Goal: Check status: Check status

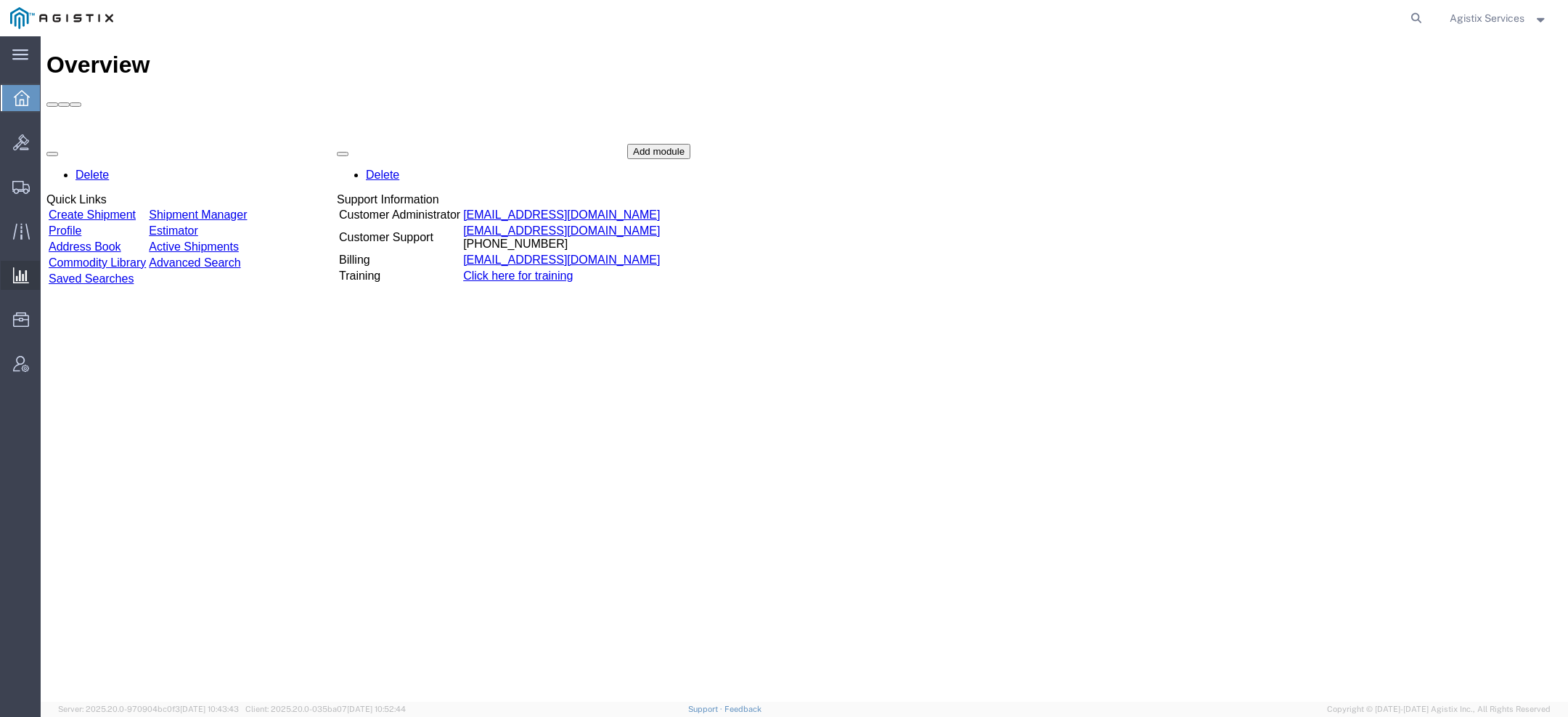
click at [0, 0] on span "Saved Reports" at bounding box center [0, 0] width 0 height 0
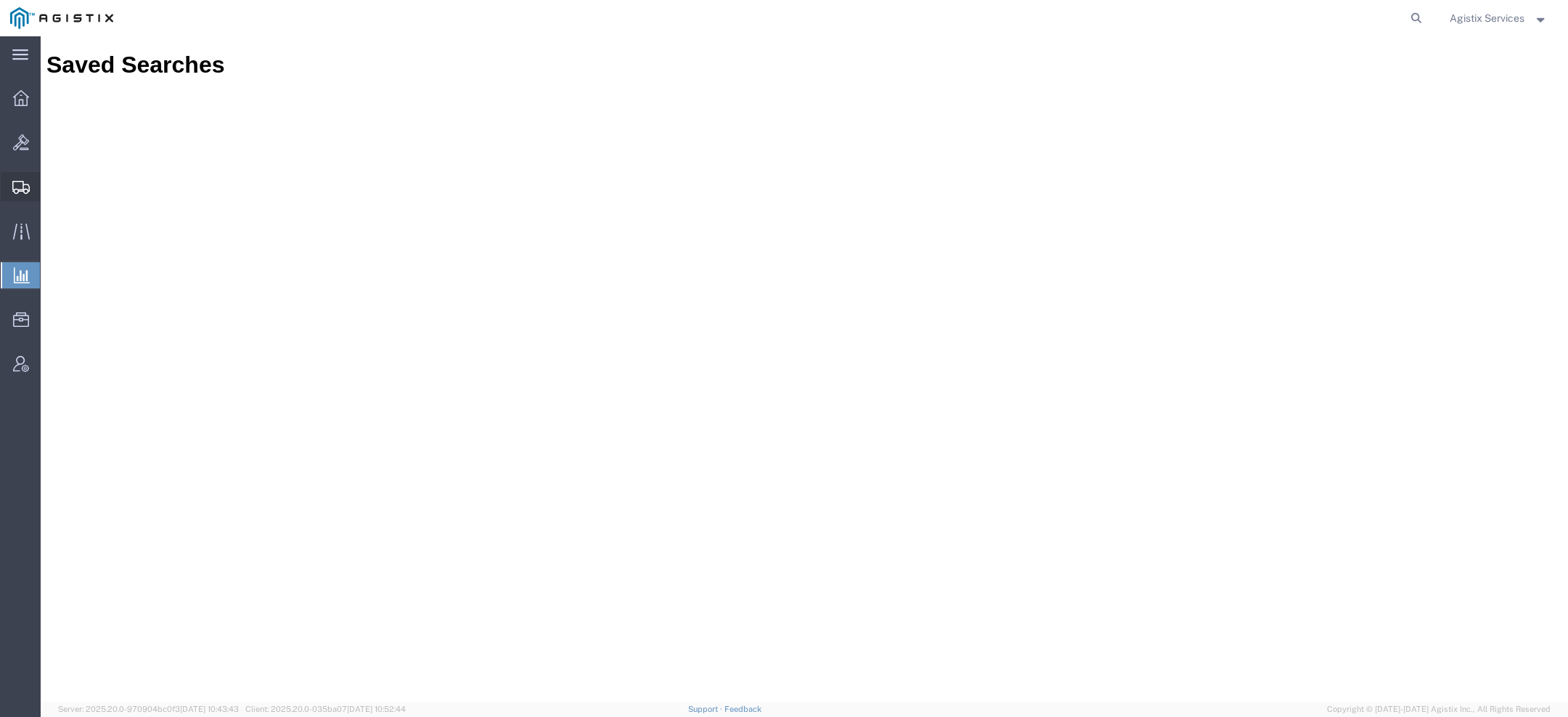
click at [22, 185] on icon at bounding box center [20, 187] width 17 height 13
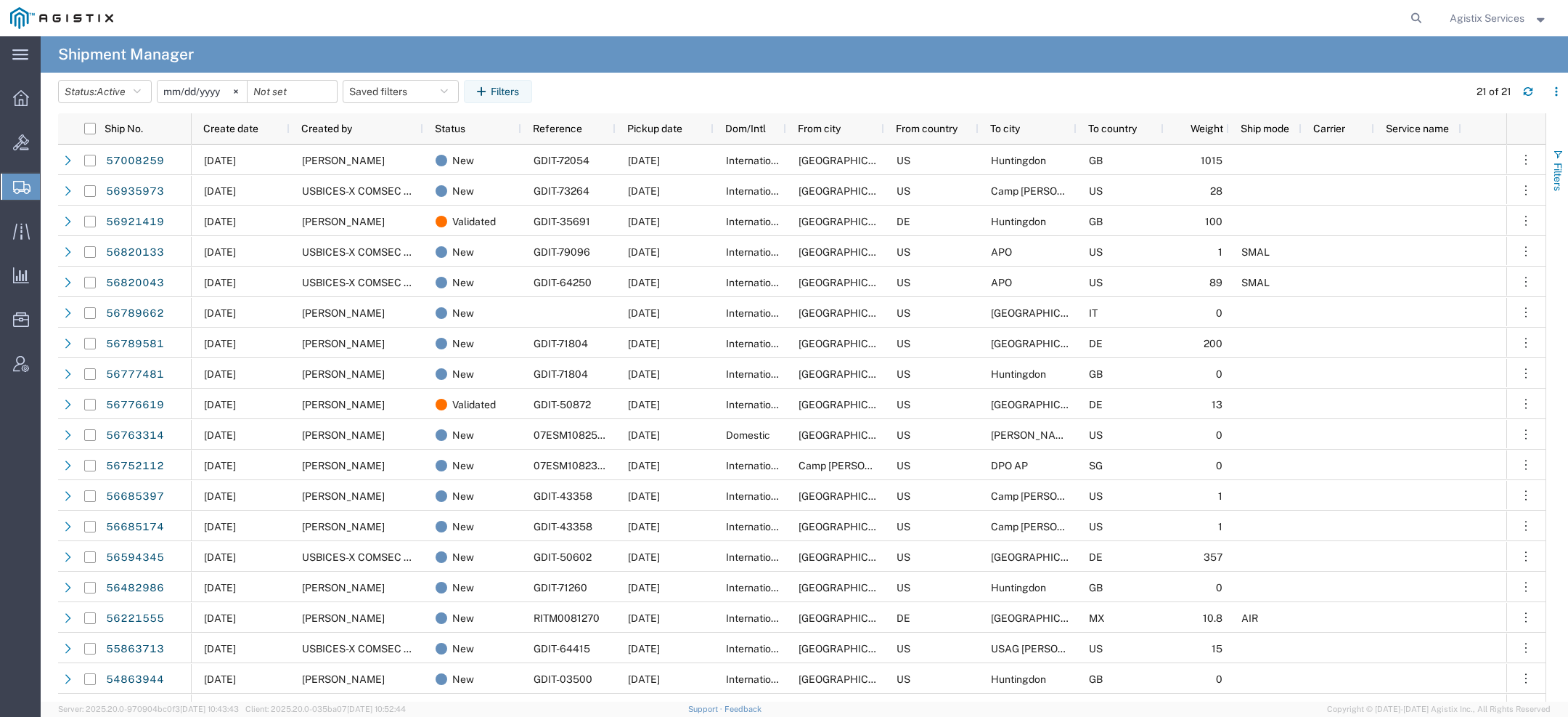
click at [1553, 174] on span "Filters" at bounding box center [1557, 177] width 11 height 29
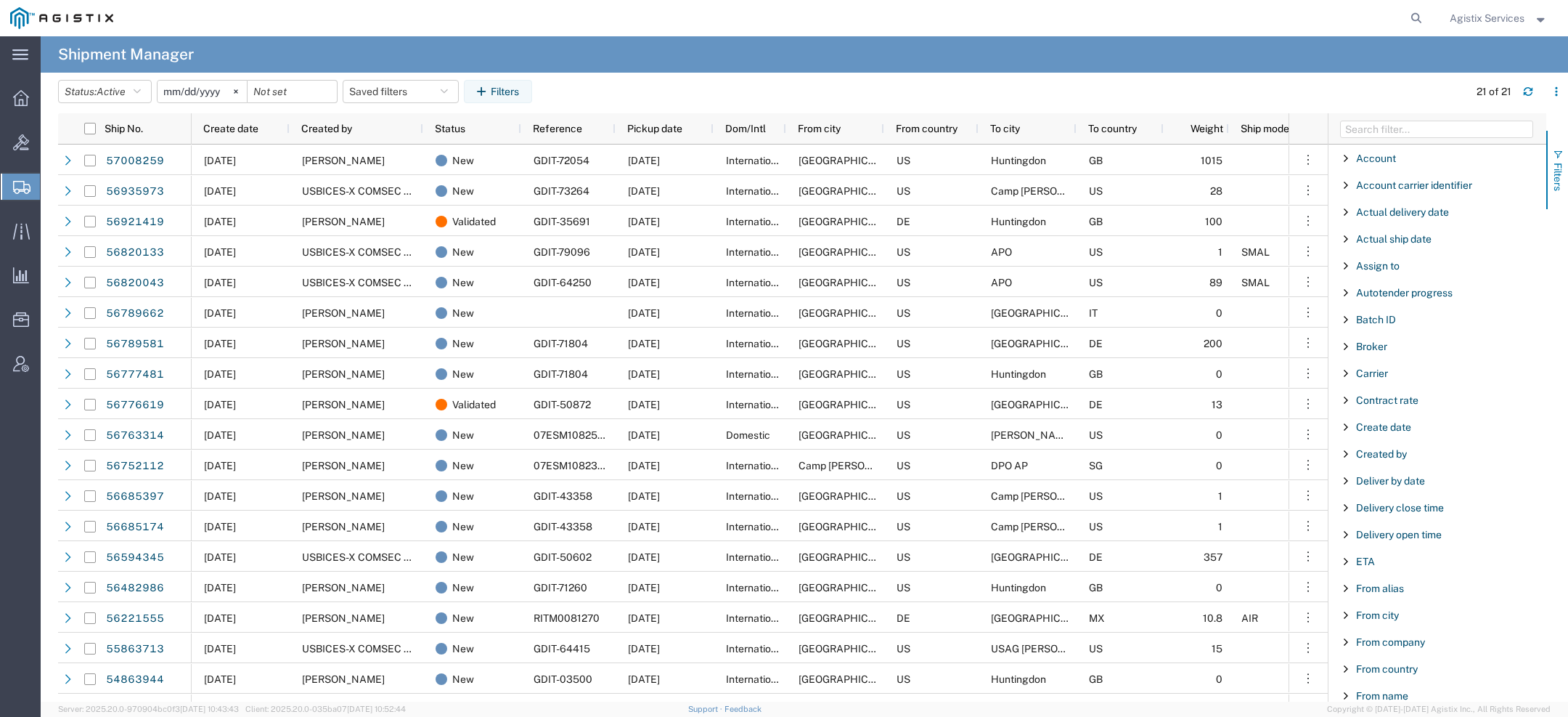
click at [1553, 164] on span "Filters" at bounding box center [1557, 177] width 11 height 29
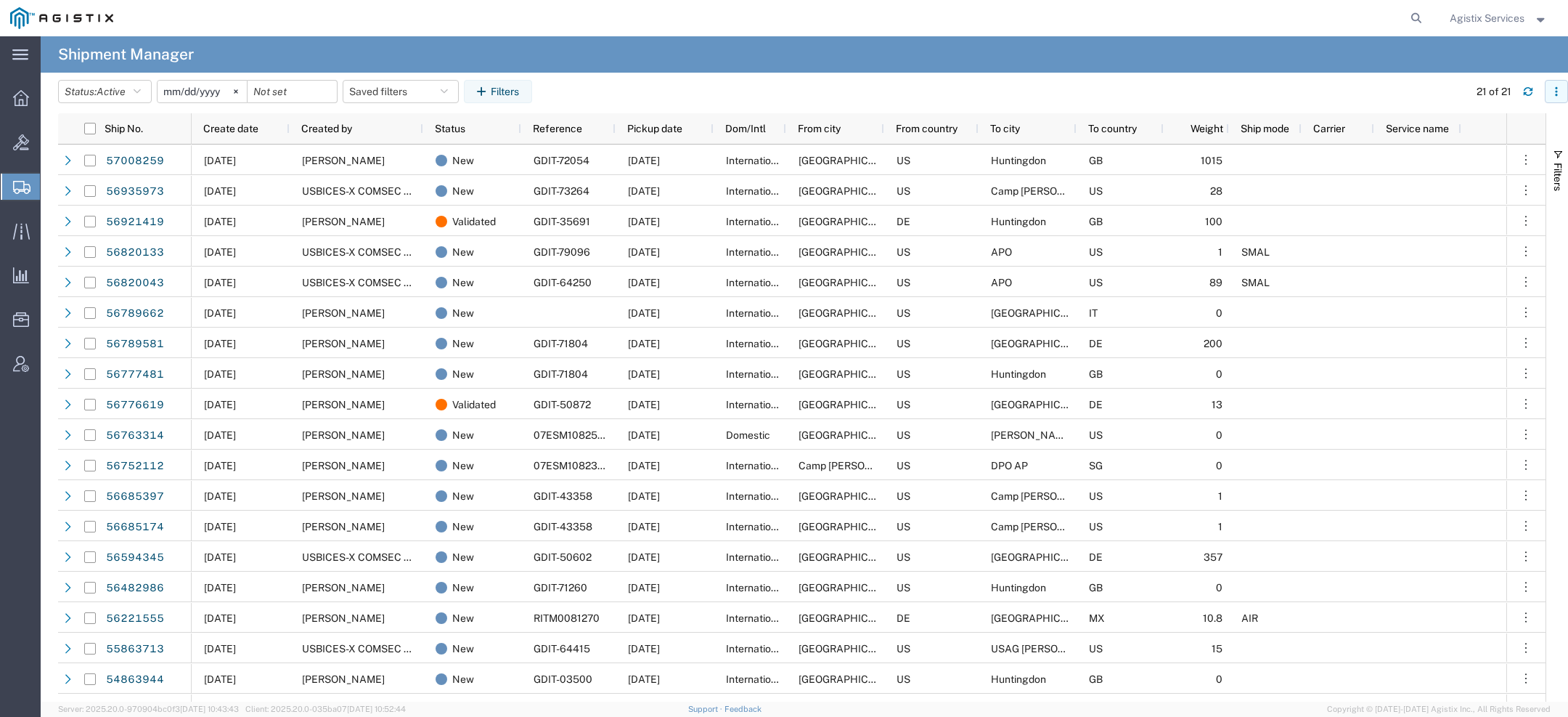
click at [1554, 90] on icon "button" at bounding box center [1556, 91] width 10 height 10
click at [1475, 197] on agx-table-column-manager-action "Manage columns" at bounding box center [1481, 188] width 81 height 29
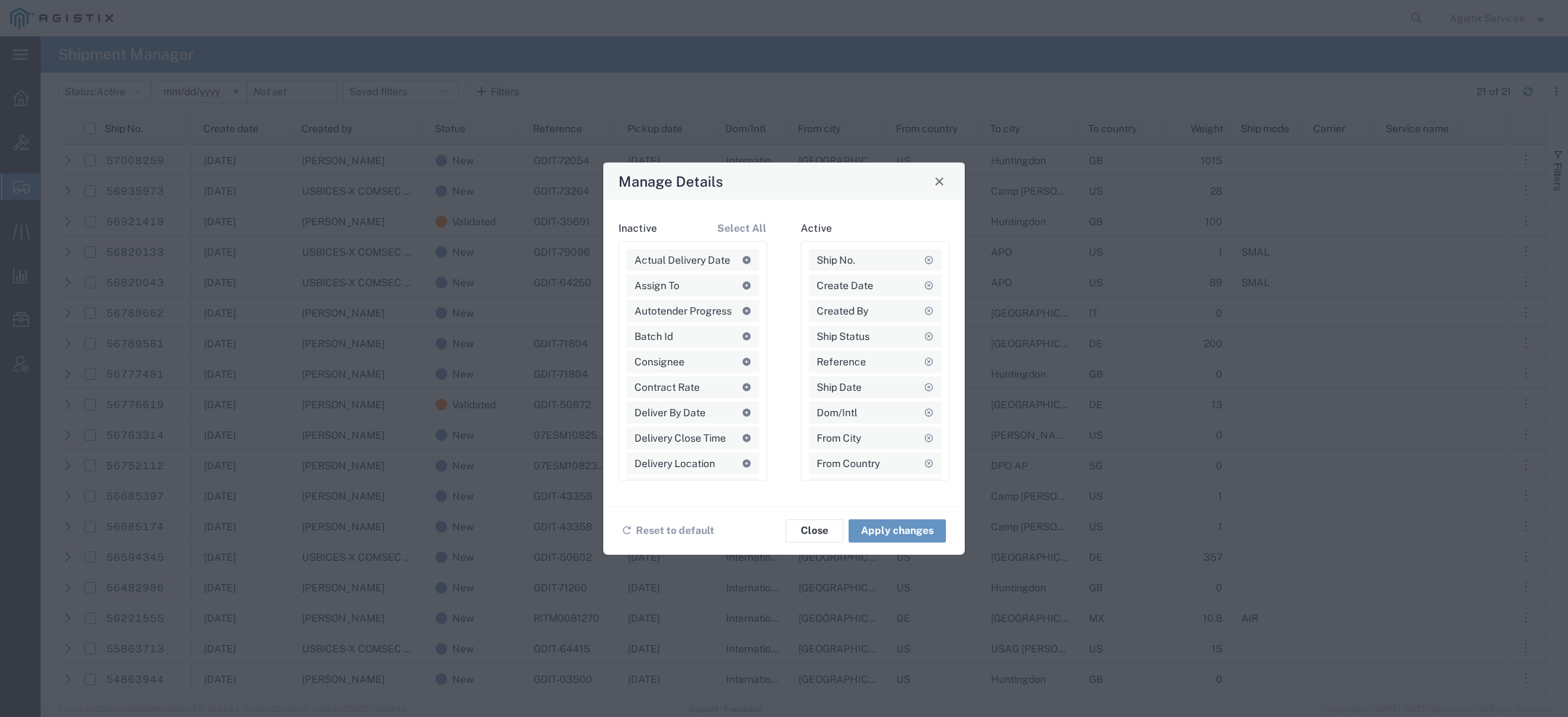
scroll to position [458, 0]
click at [941, 184] on span "Close" at bounding box center [939, 181] width 10 height 10
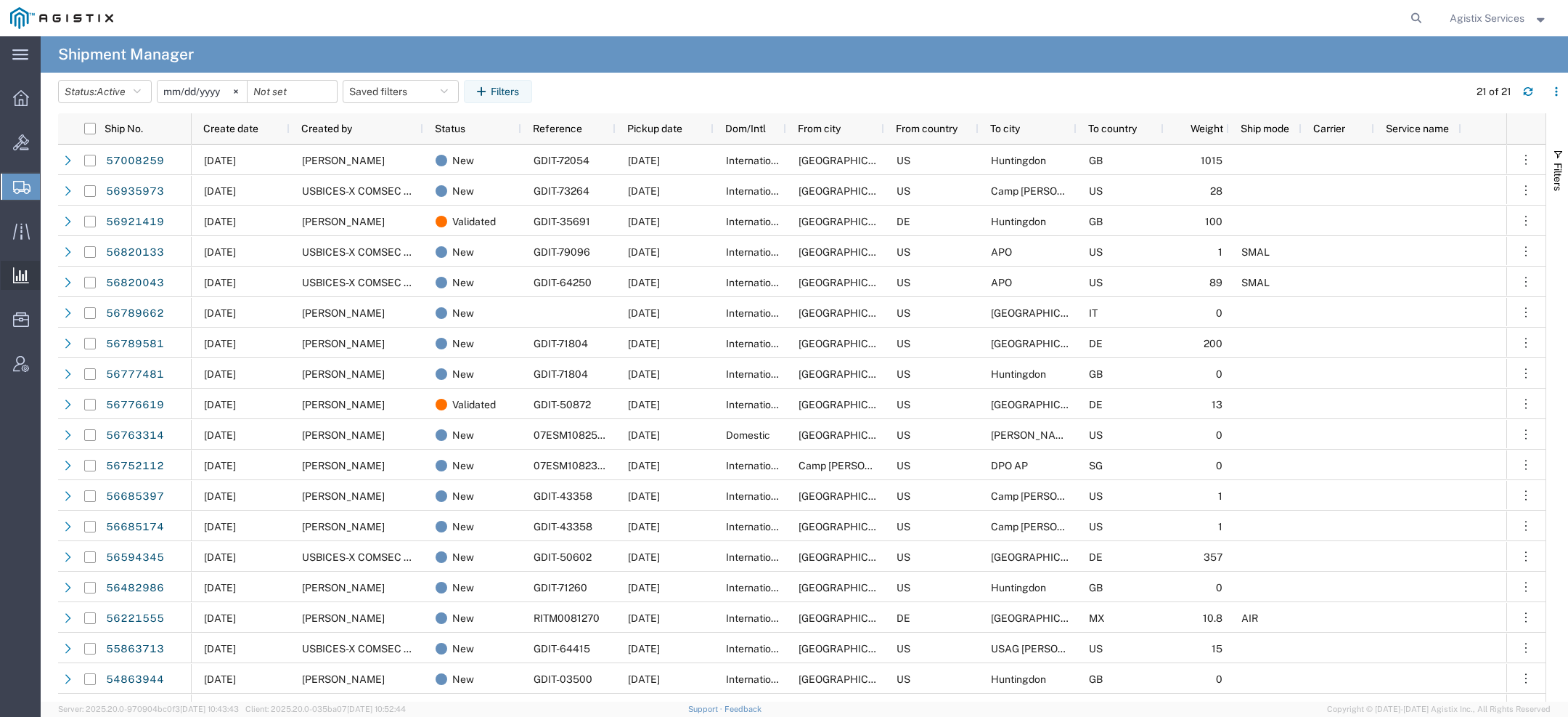
click at [0, 0] on span "Saved Reports" at bounding box center [0, 0] width 0 height 0
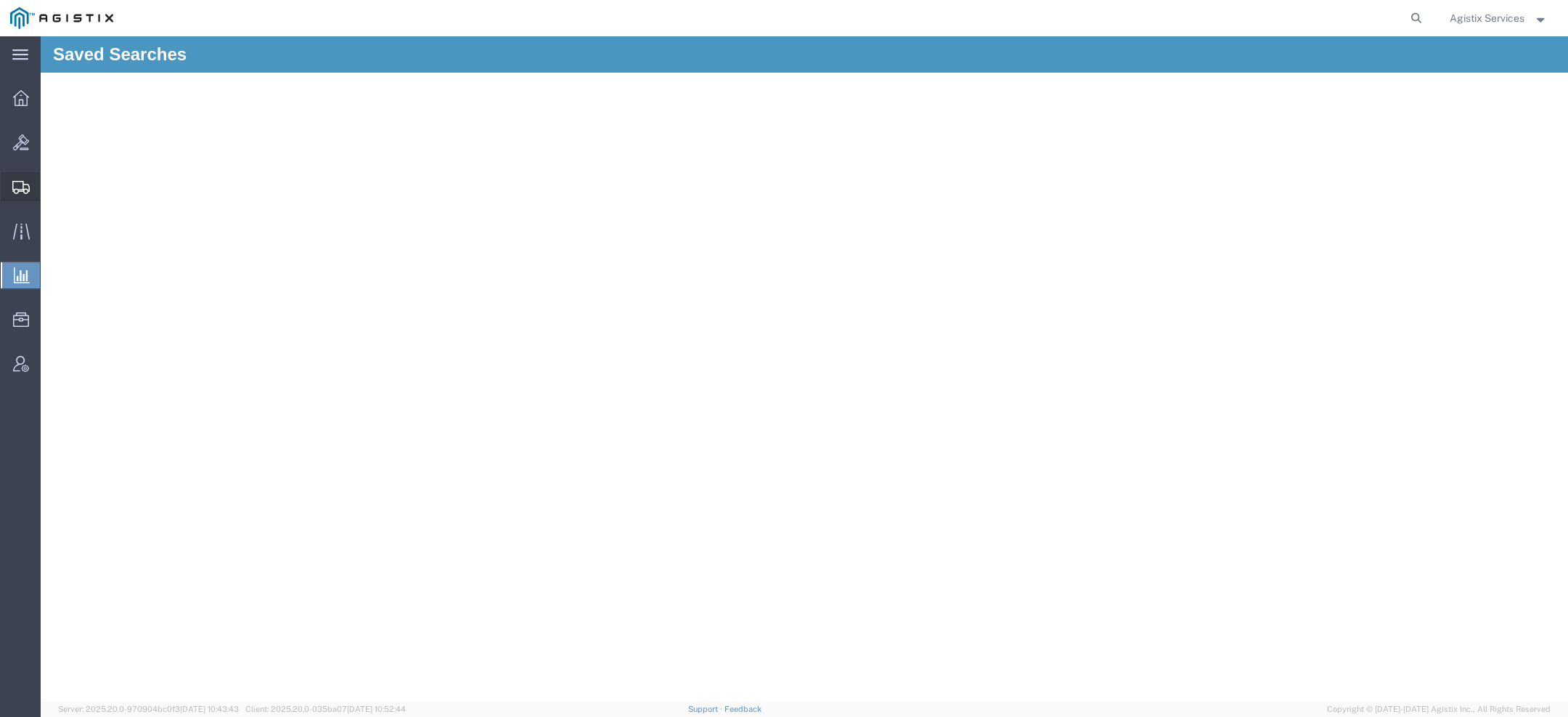
click at [21, 184] on icon at bounding box center [20, 187] width 17 height 13
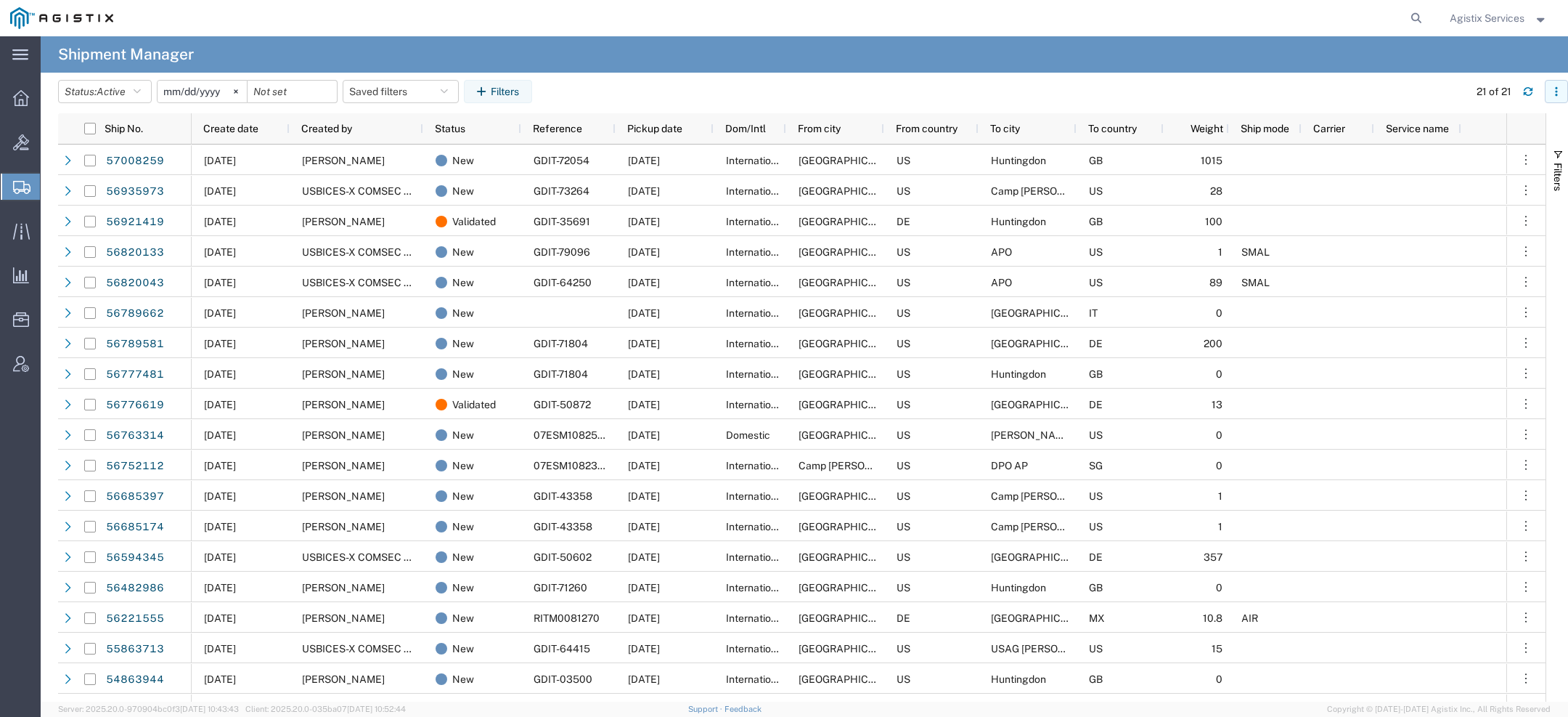
click at [1557, 93] on icon "button" at bounding box center [1556, 94] width 2 height 2
click at [1504, 188] on agx-table-column-manager-action "Manage columns" at bounding box center [1481, 188] width 81 height 29
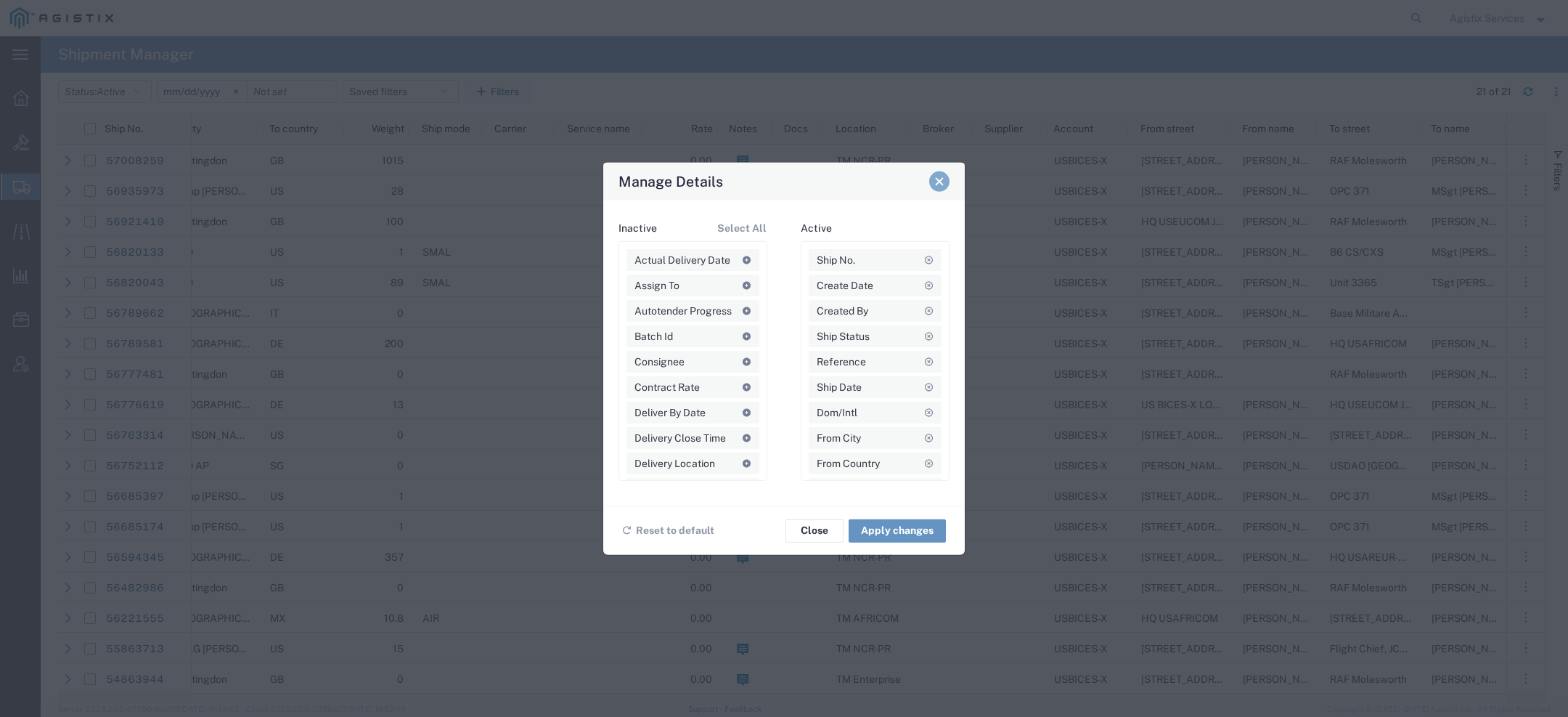
scroll to position [0, 819]
click at [952, 179] on div "Manage Details" at bounding box center [784, 181] width 362 height 38
click at [946, 183] on button "Close" at bounding box center [939, 180] width 20 height 20
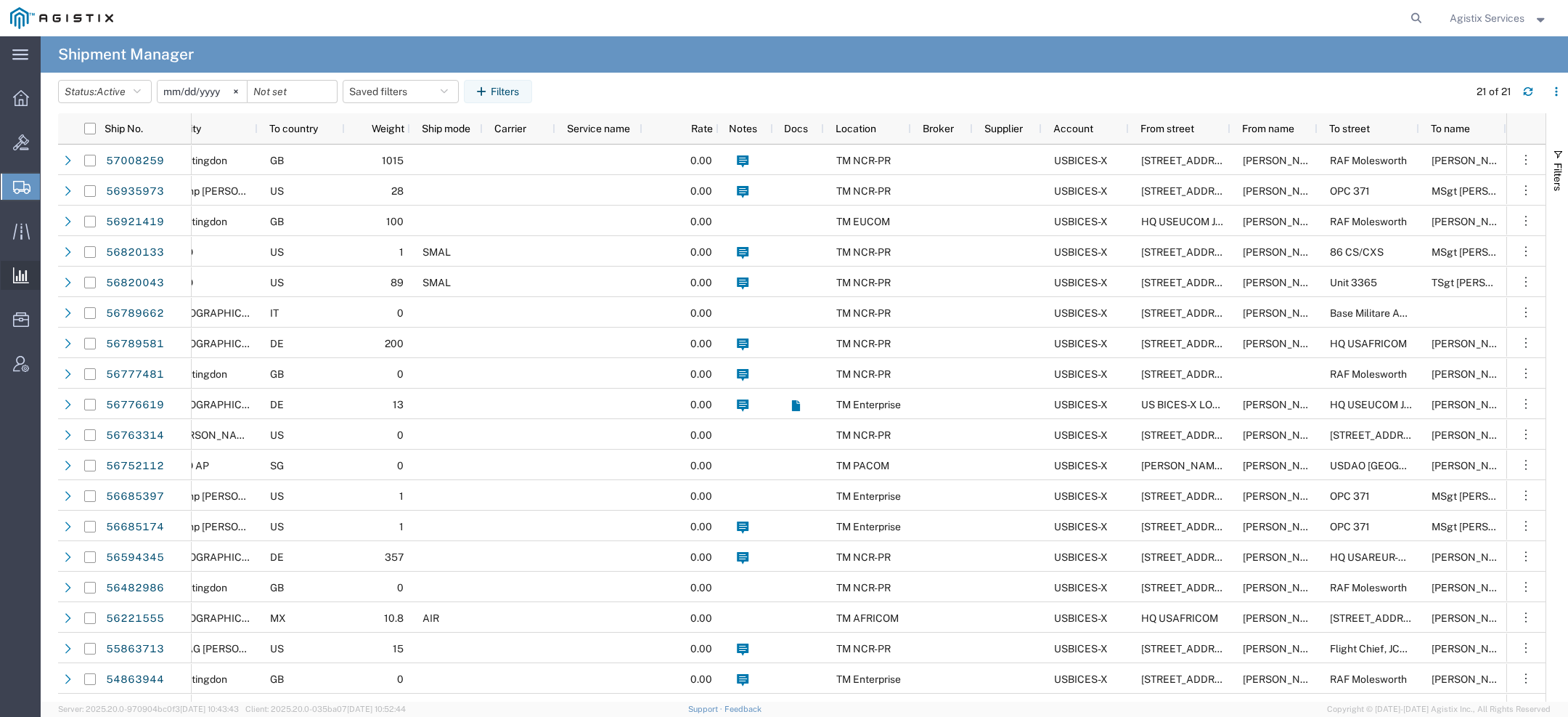
click at [0, 0] on span "Saved Reports" at bounding box center [0, 0] width 0 height 0
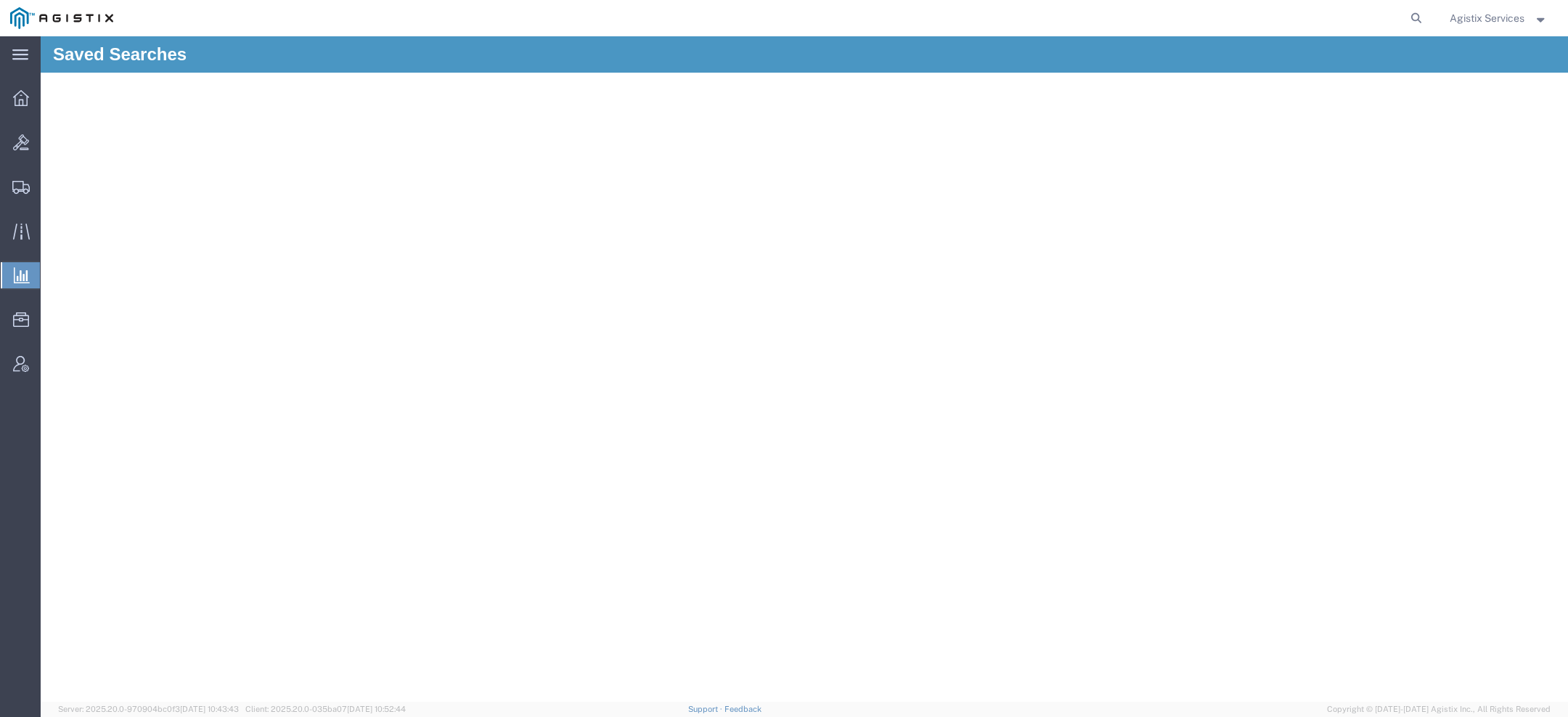
click at [1493, 14] on span "Agistix Services" at bounding box center [1487, 17] width 75 height 16
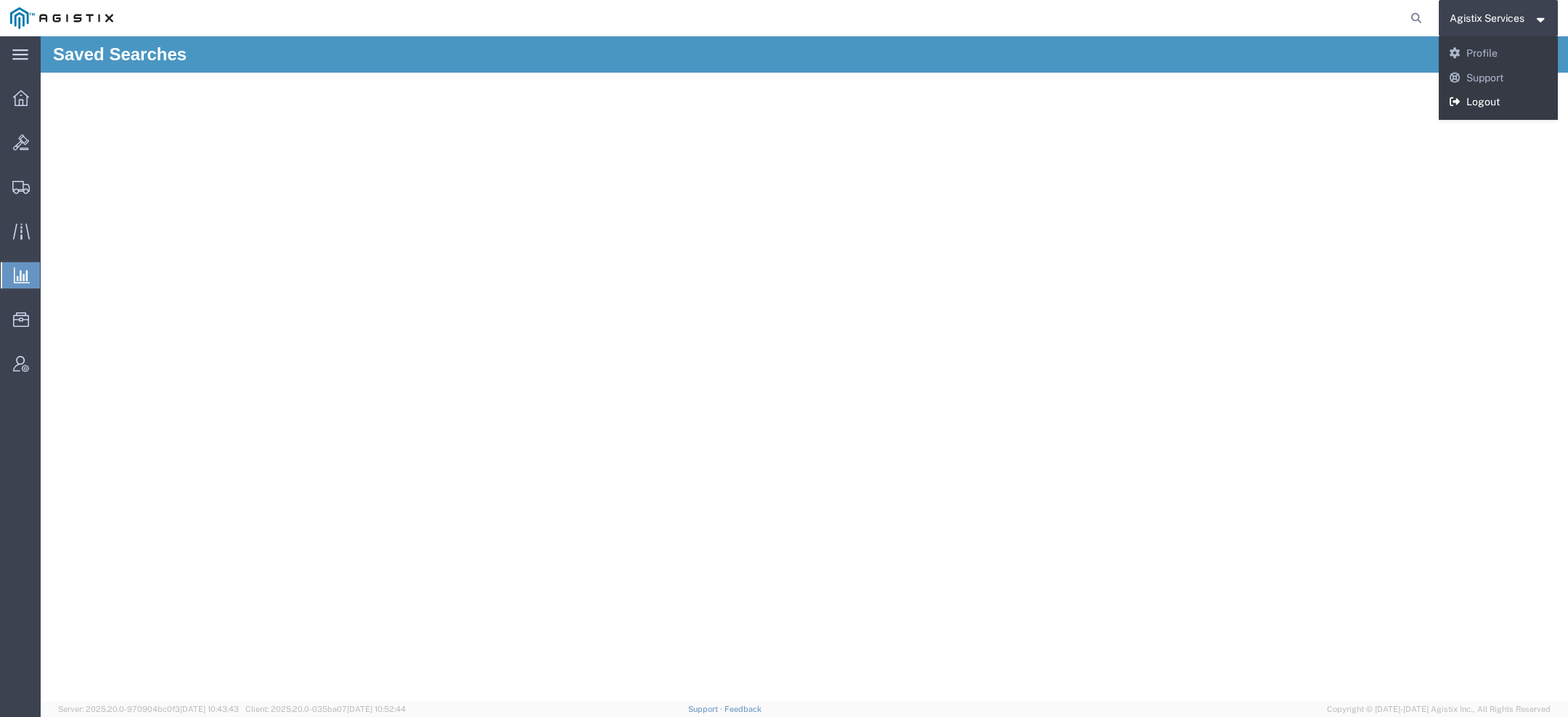
click at [1484, 97] on link "Logout" at bounding box center [1499, 102] width 120 height 25
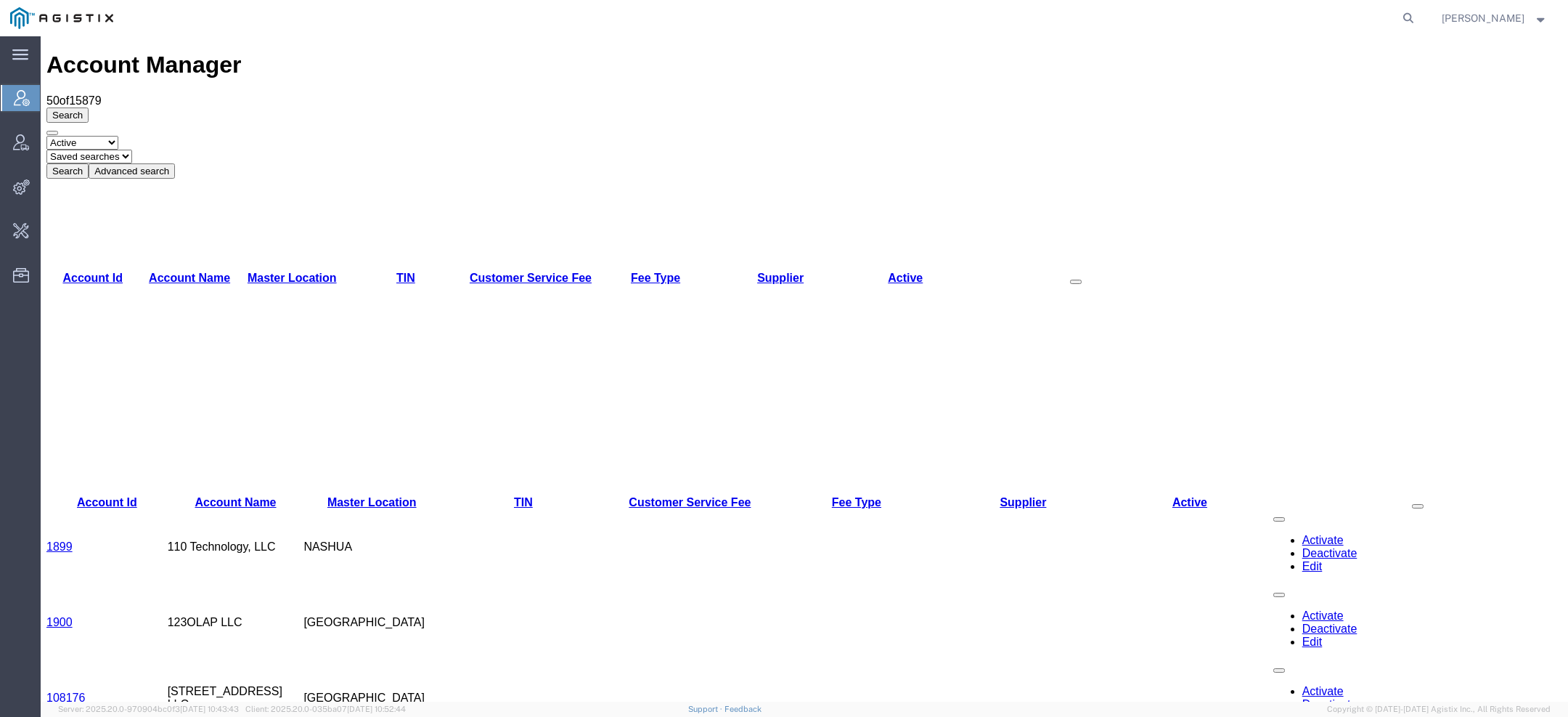
click at [1410, 29] on form at bounding box center [1409, 18] width 23 height 36
click at [1410, 27] on icon at bounding box center [1408, 18] width 20 height 20
type input "amaggie"
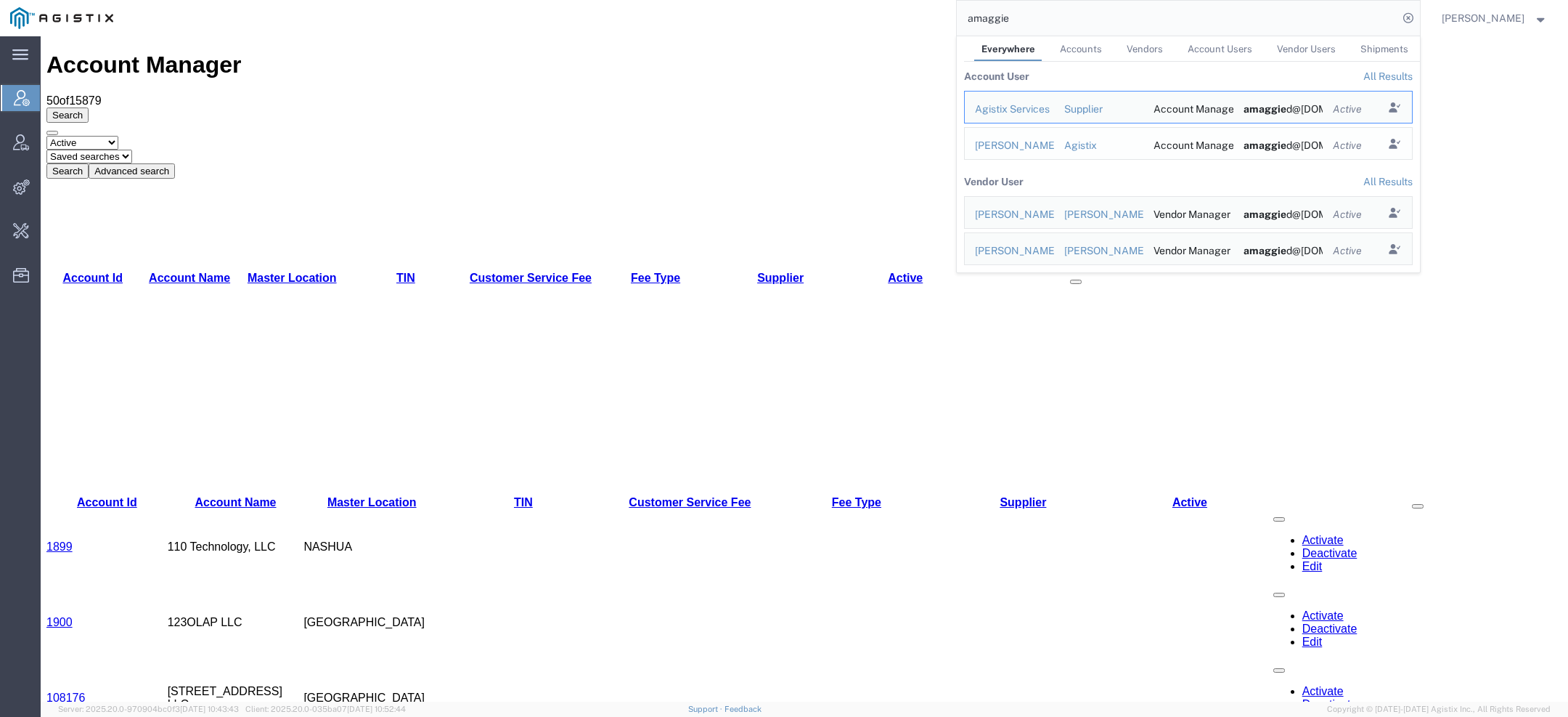
click at [1016, 140] on div "Abbie Maggied" at bounding box center [1010, 146] width 69 height 15
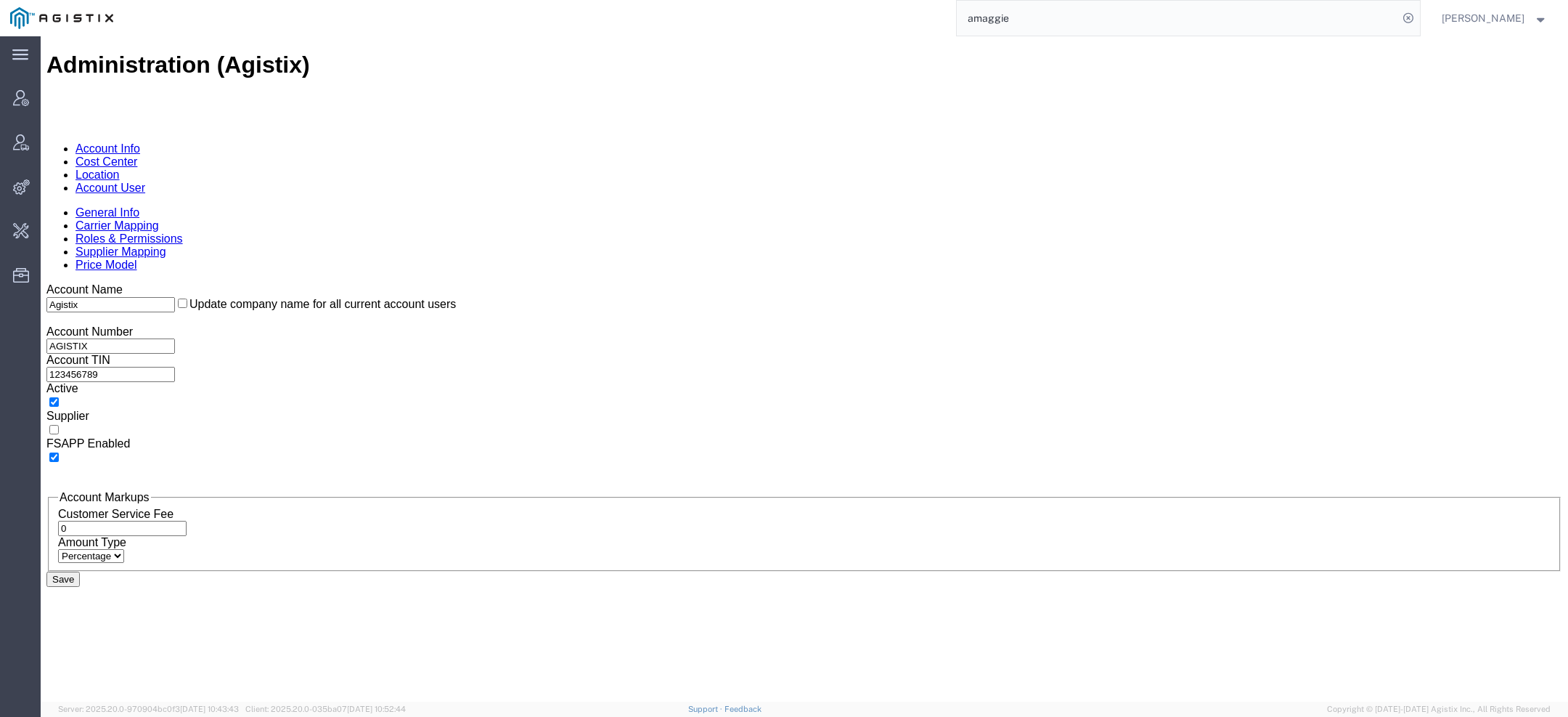
click at [145, 182] on link "Account User" at bounding box center [110, 188] width 69 height 12
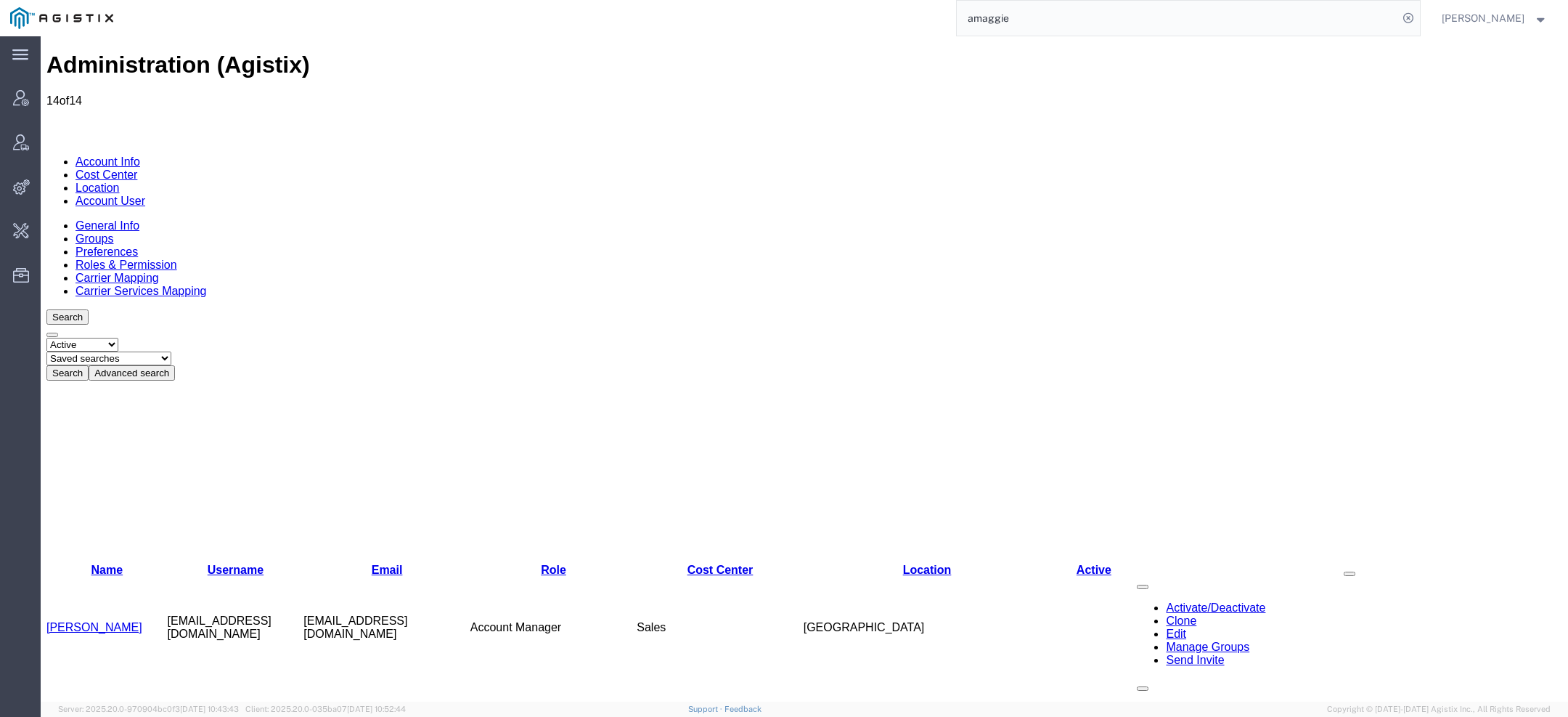
click at [103, 621] on link "Abbie Maggied" at bounding box center [94, 627] width 96 height 12
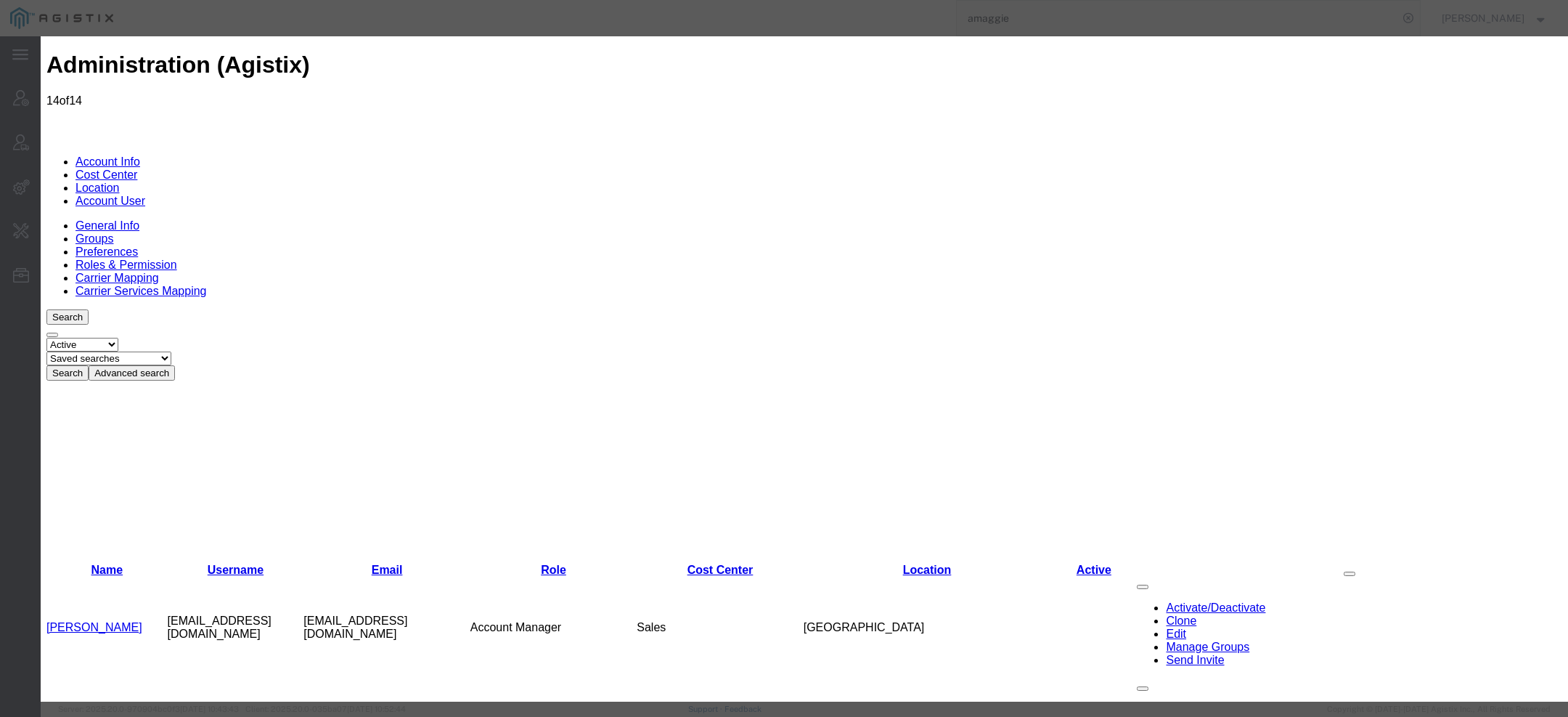
select select "COSTCENTER"
select select "38"
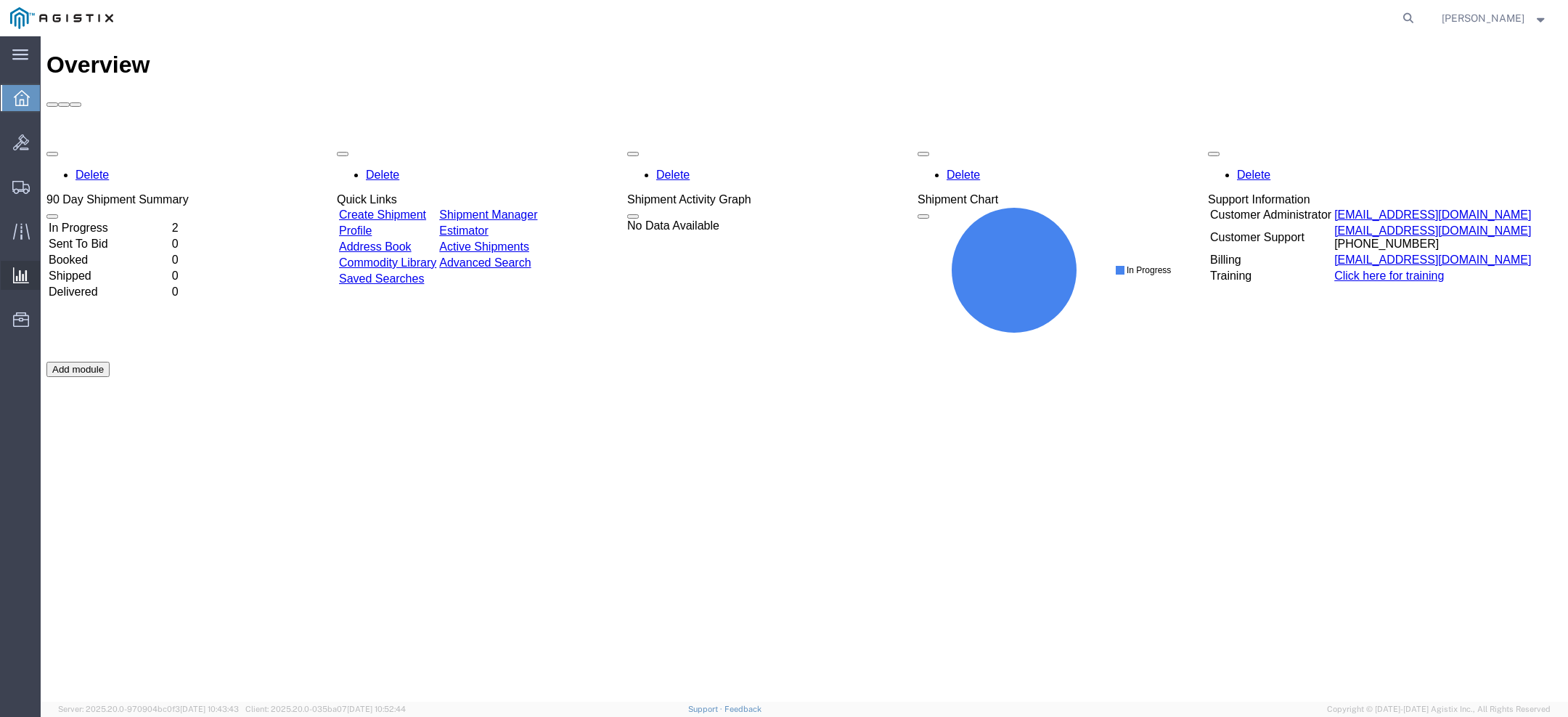
click at [0, 0] on span "Ad Hoc Reports" at bounding box center [0, 0] width 0 height 0
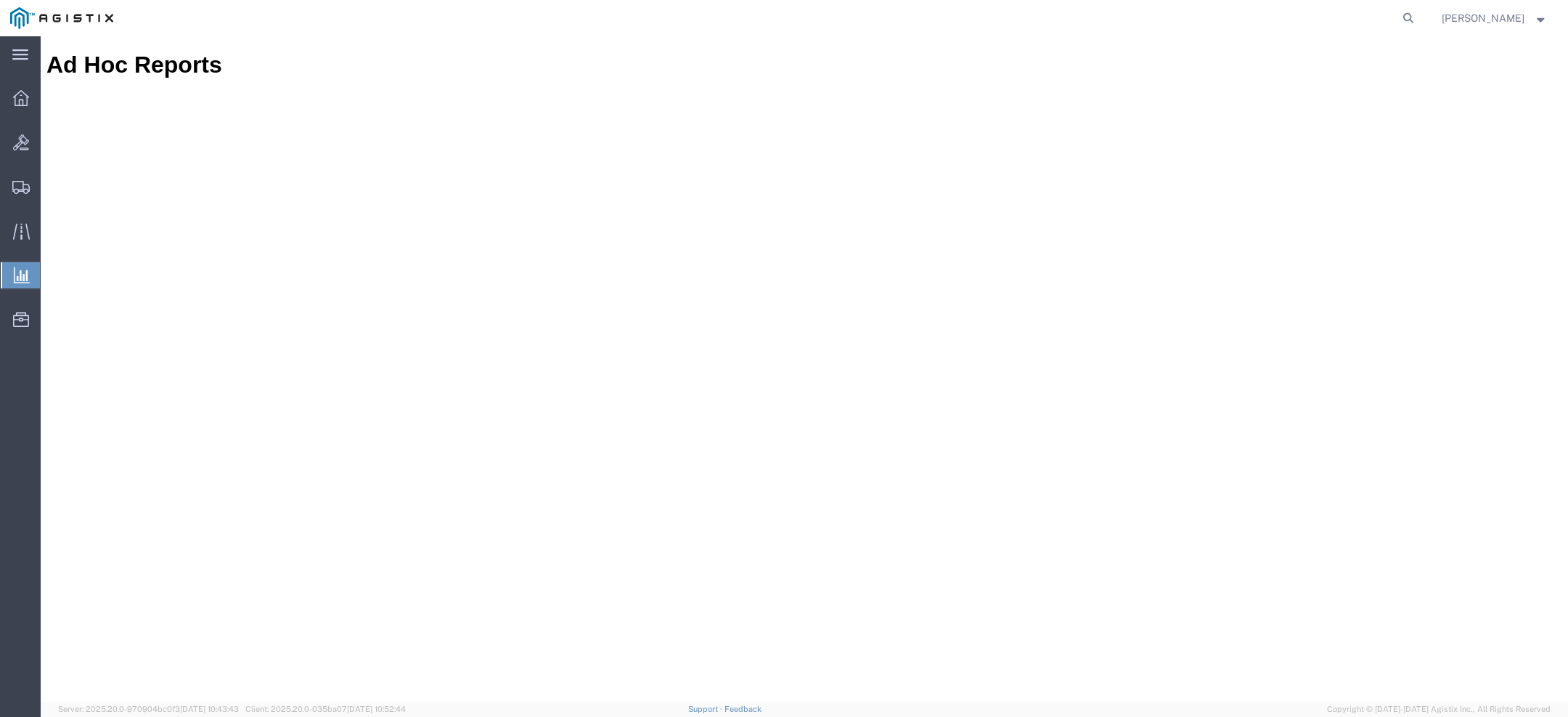
click at [1483, 20] on span "Abbie Maggied" at bounding box center [1483, 17] width 83 height 16
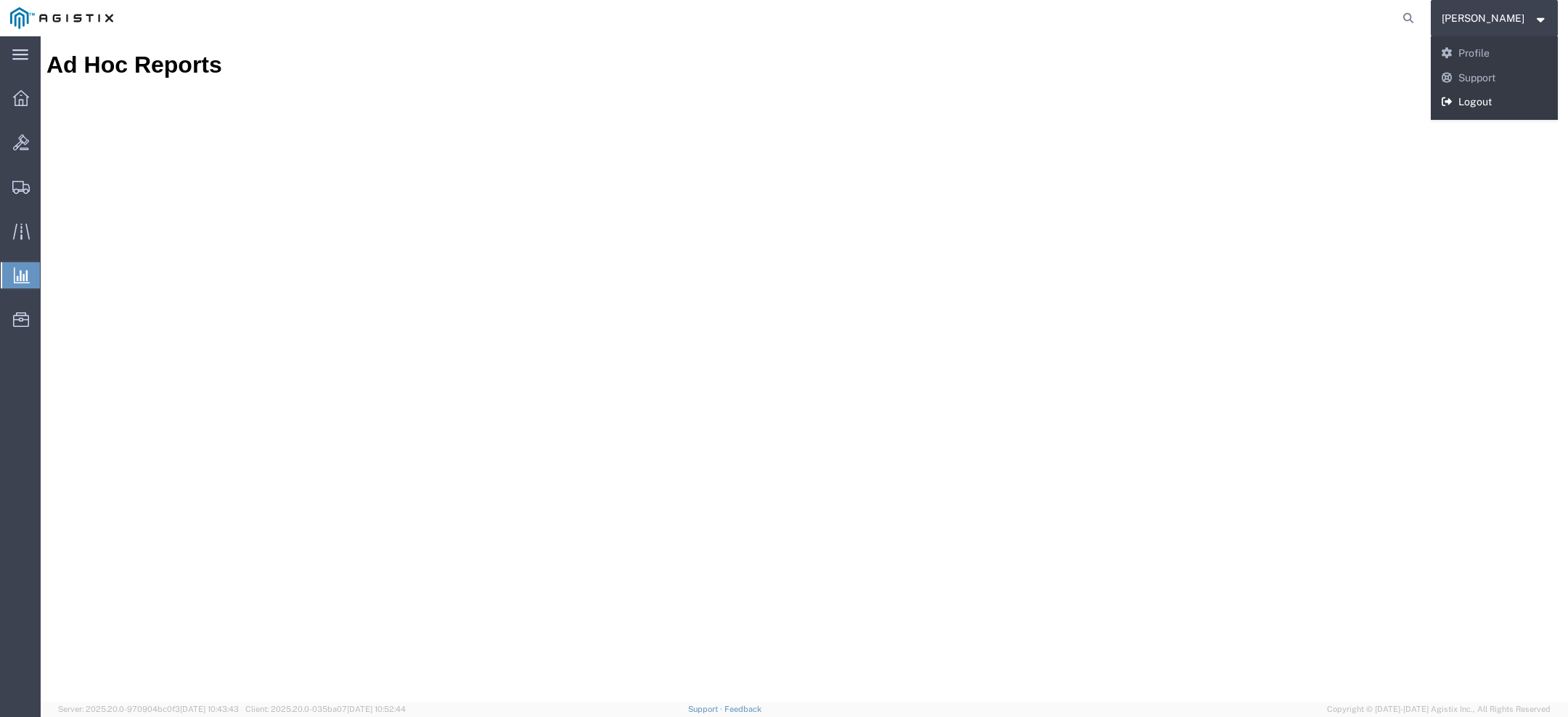
click at [1484, 98] on link "Logout" at bounding box center [1495, 102] width 128 height 25
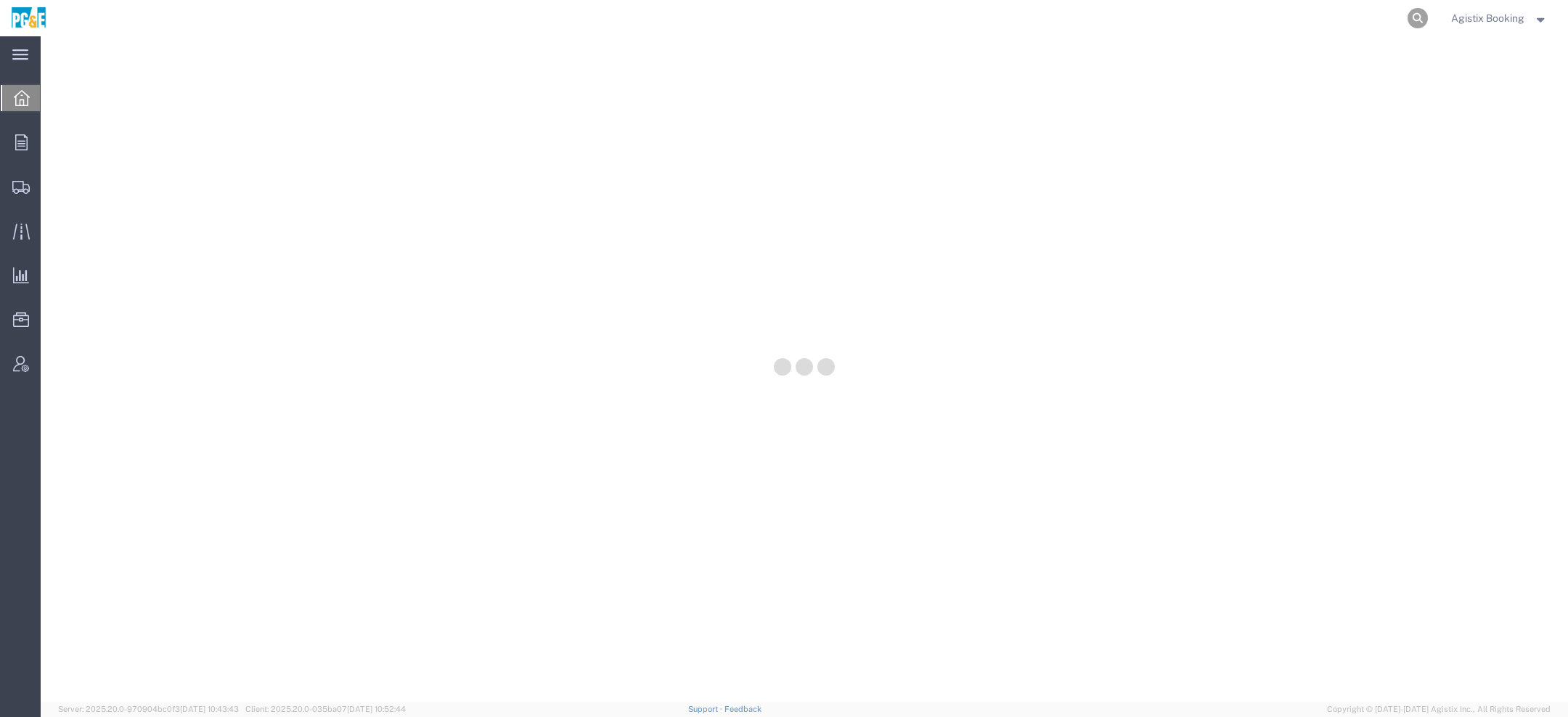
click at [1421, 23] on icon at bounding box center [1417, 18] width 20 height 20
paste input "2701191076"
type input "2701191076"
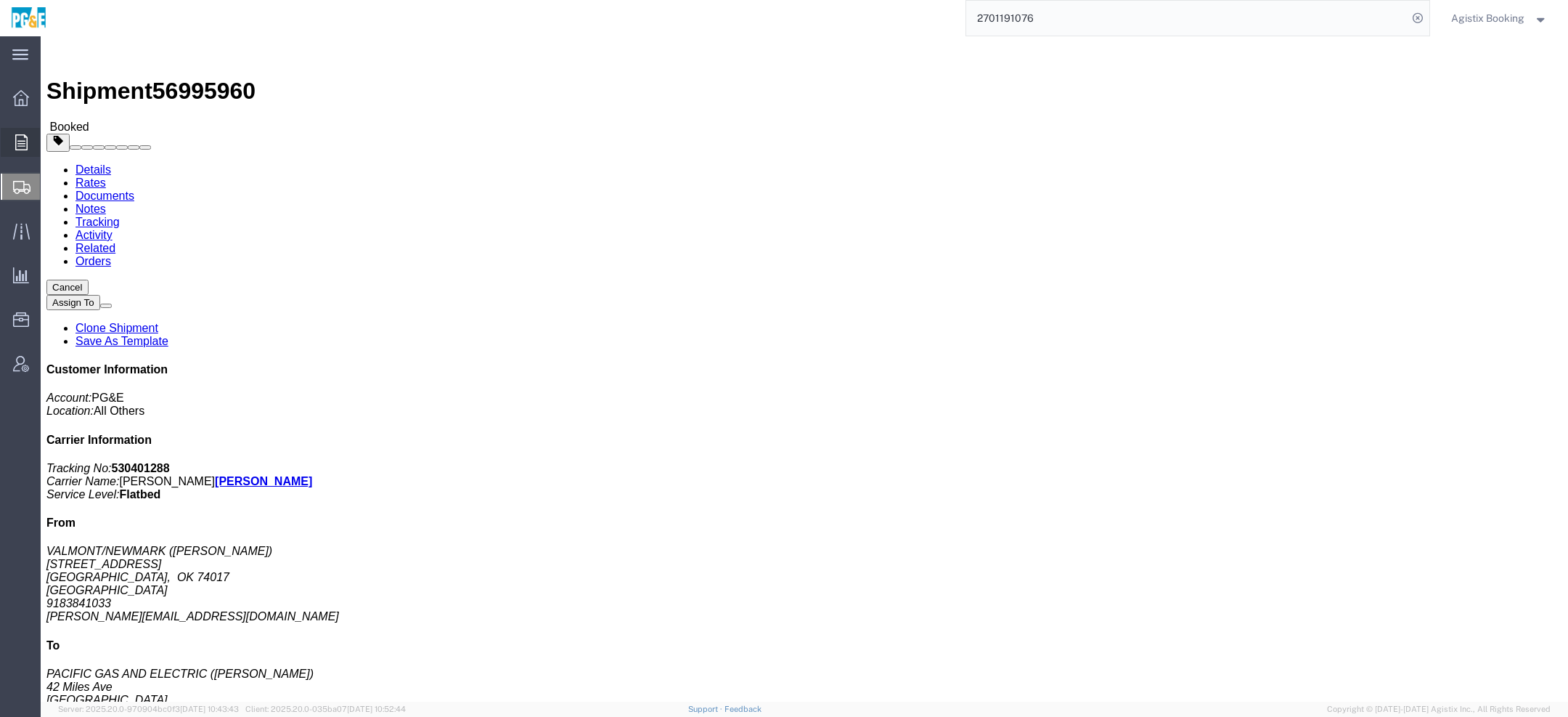
click at [15, 149] on icon at bounding box center [21, 142] width 12 height 16
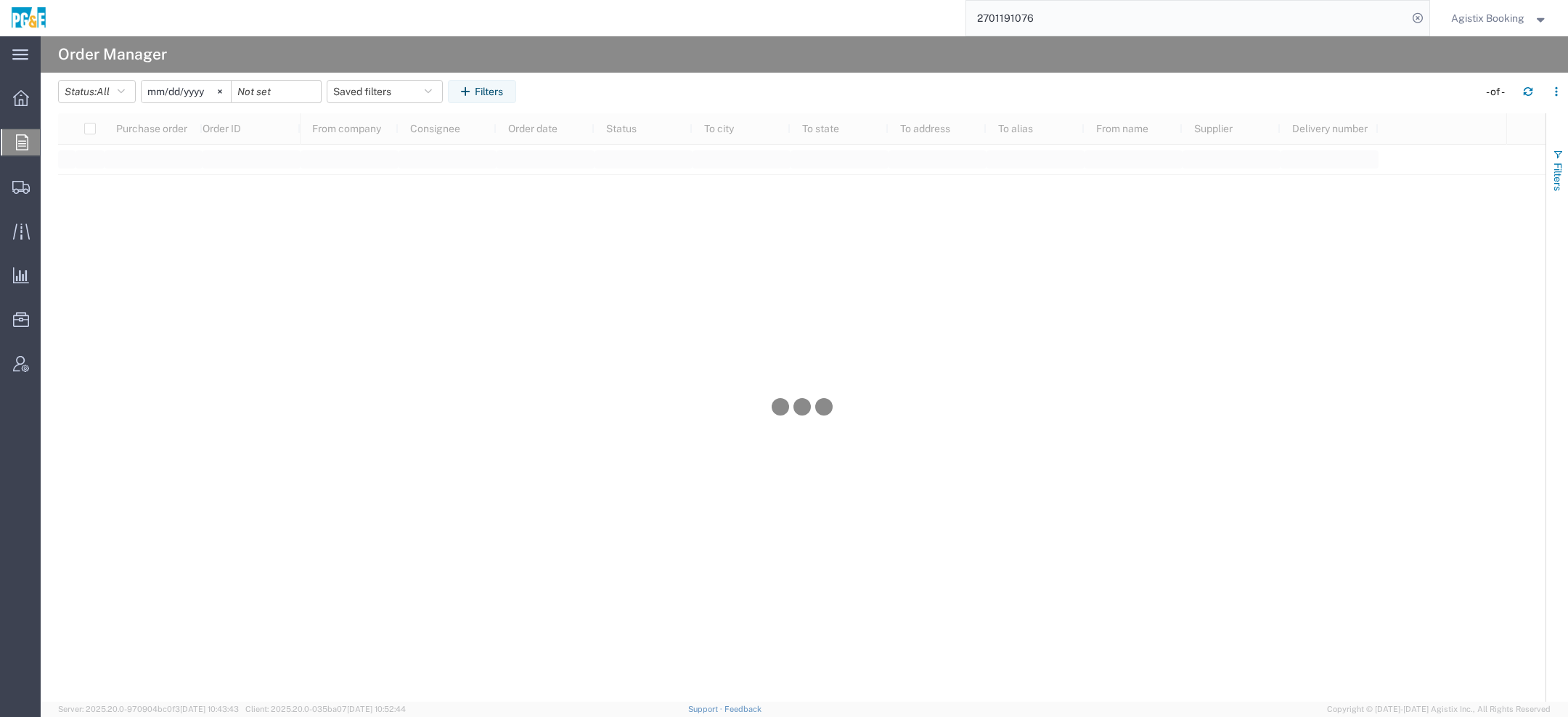
click at [1559, 172] on span "Filters" at bounding box center [1557, 177] width 11 height 29
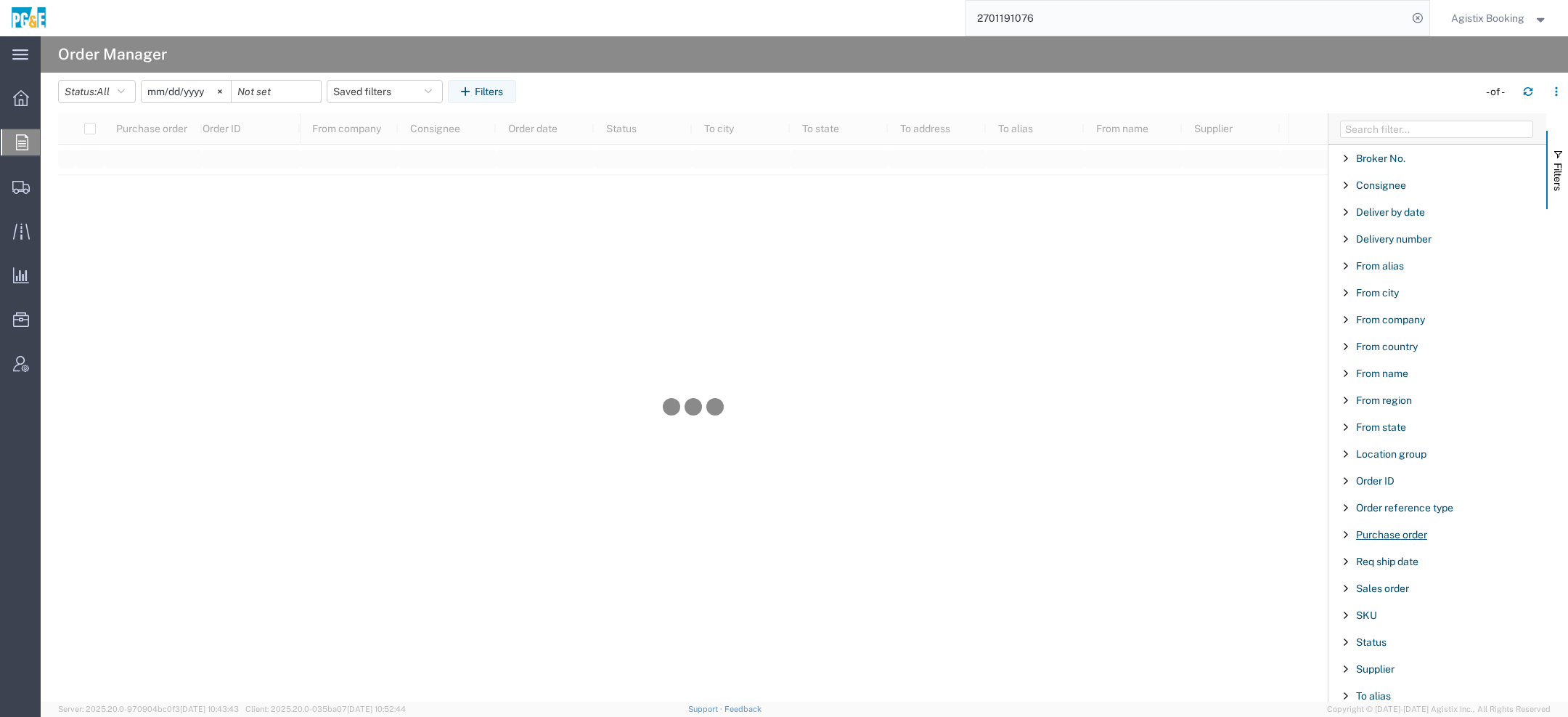
click at [1375, 535] on span "Purchase order" at bounding box center [1392, 534] width 71 height 11
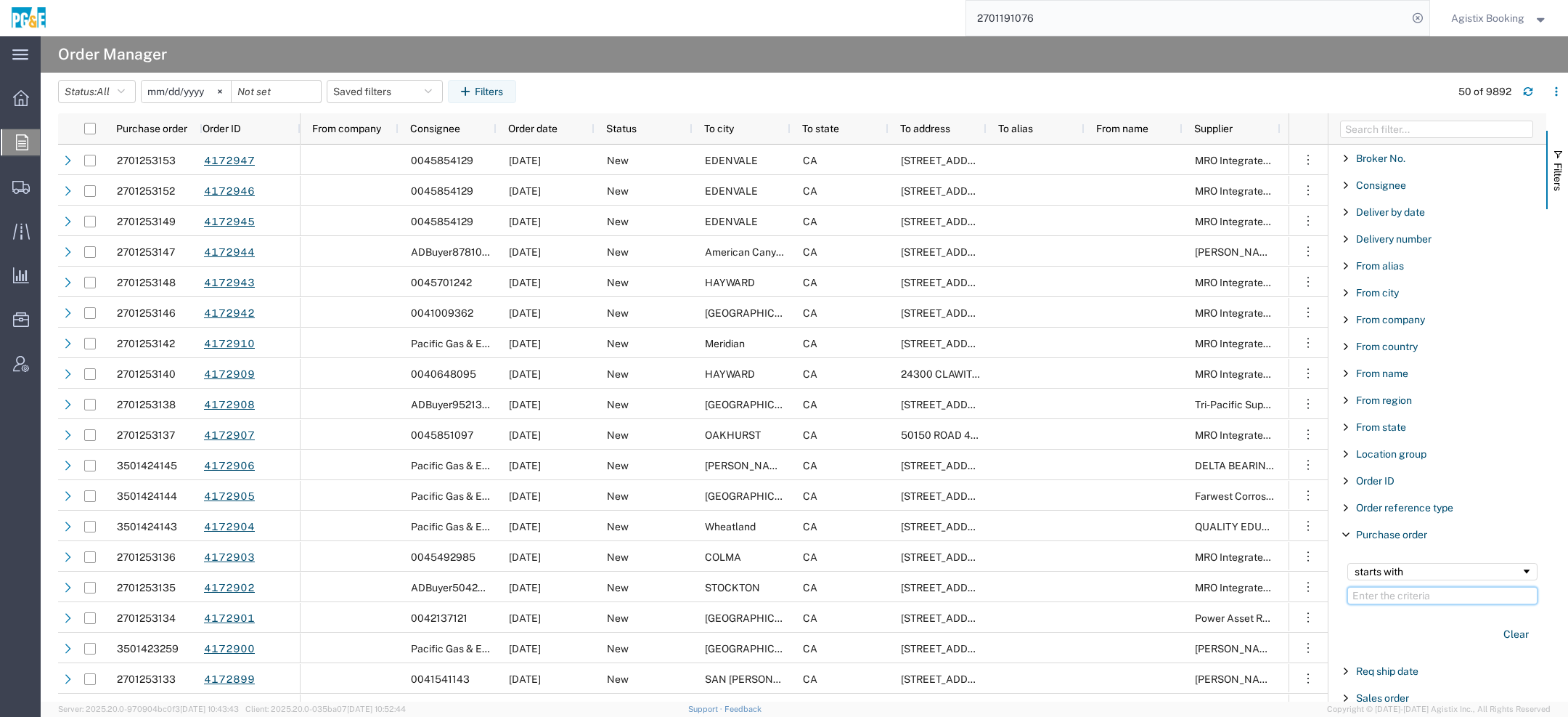
paste input "2701191076"
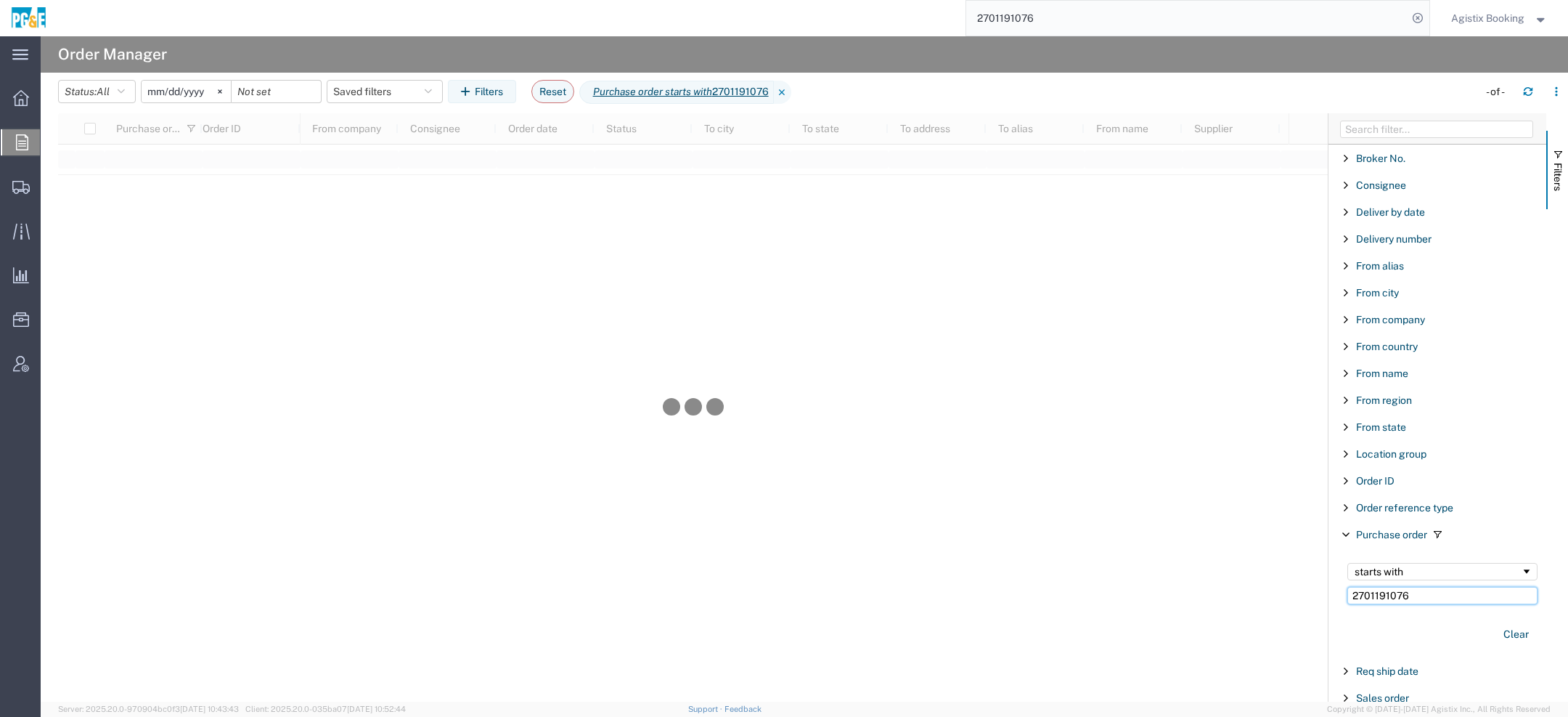
type input "2701191076"
click at [144, 88] on agx-table-filter "Status: All All Cancelled Orders New Orders Updated Orders [DATE] Saved filters…" at bounding box center [289, 91] width 463 height 23
click at [156, 93] on input "[DATE]" at bounding box center [186, 91] width 90 height 22
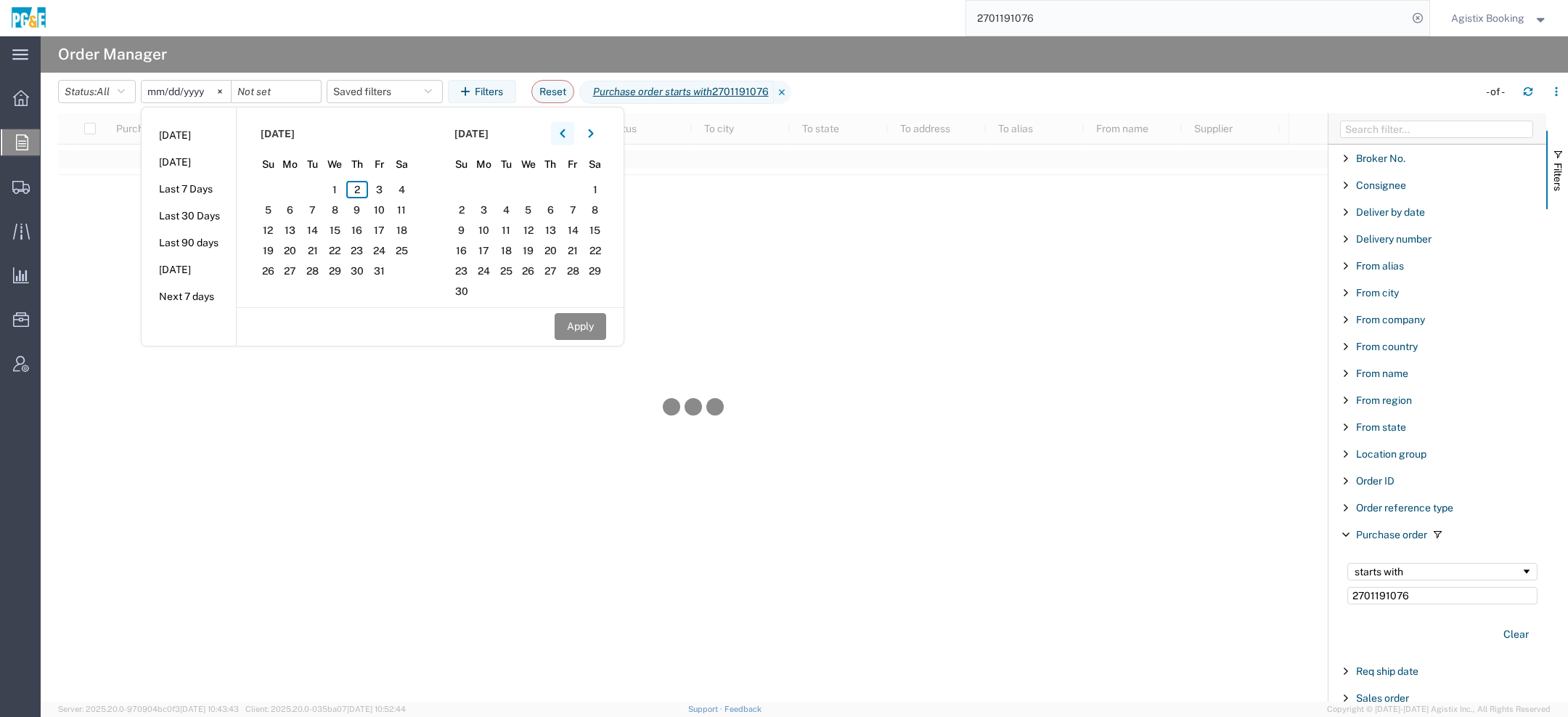
click at [566, 138] on icon "button" at bounding box center [563, 133] width 6 height 10
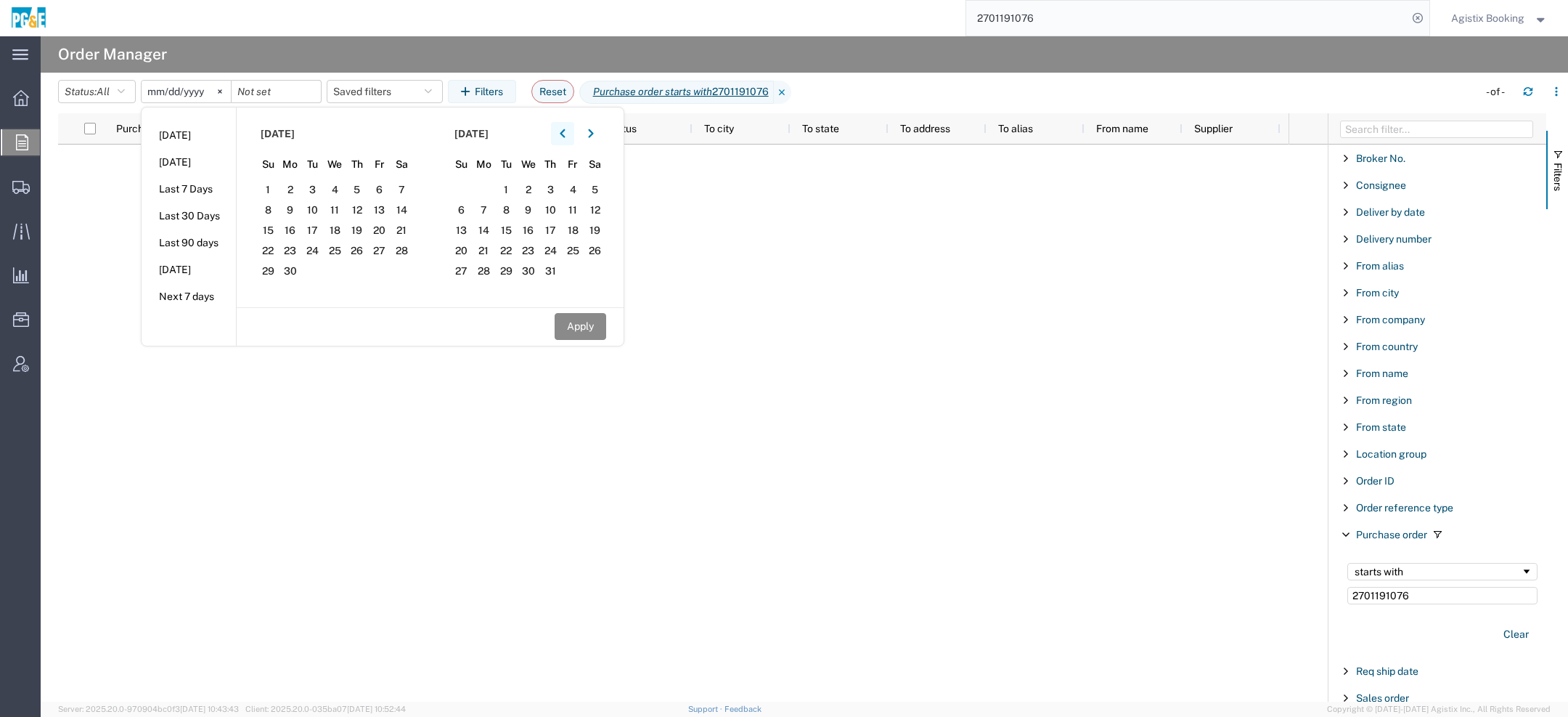
click at [566, 138] on icon "button" at bounding box center [563, 133] width 6 height 10
click at [550, 188] on span "1" at bounding box center [551, 189] width 23 height 17
click at [591, 133] on icon "button" at bounding box center [591, 133] width 6 height 10
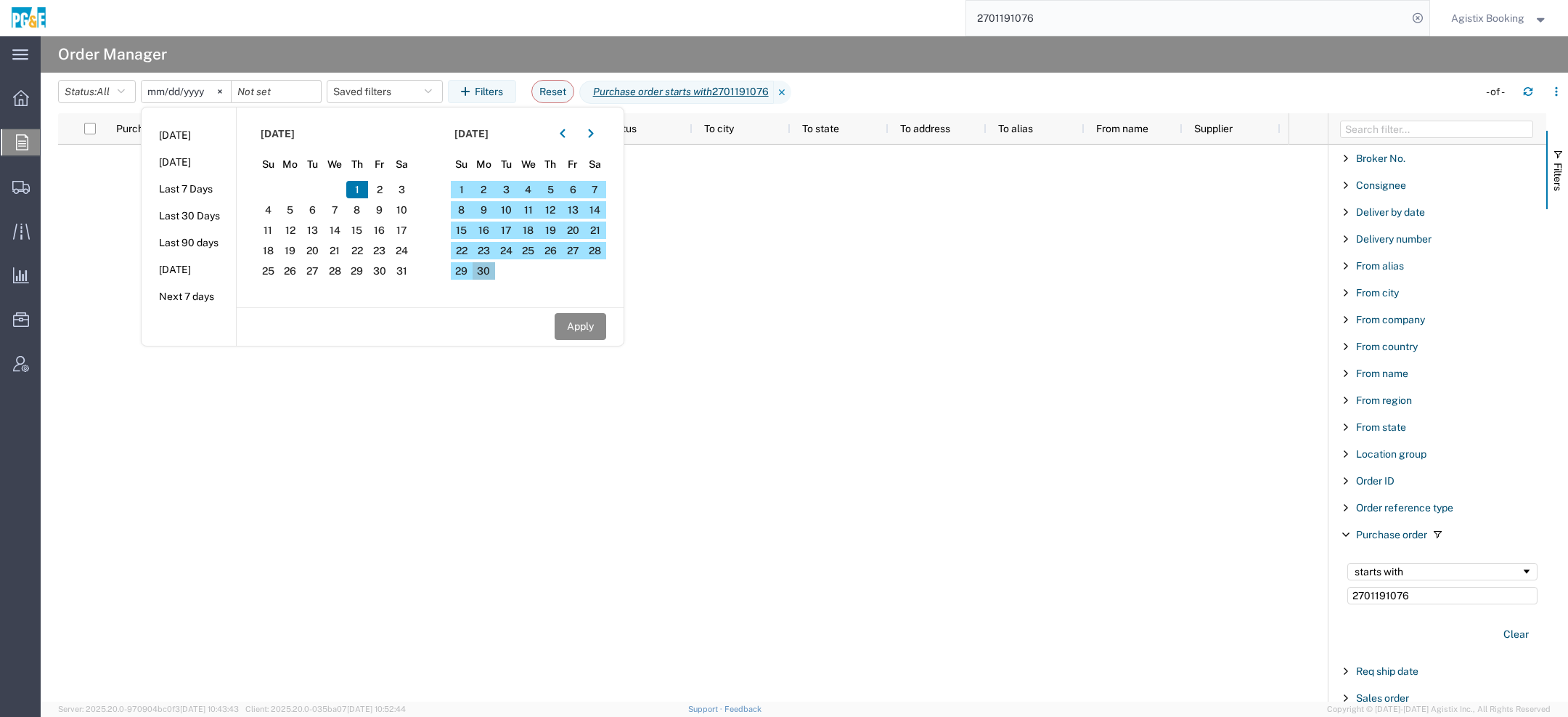
click at [493, 262] on span "30" at bounding box center [484, 271] width 23 height 17
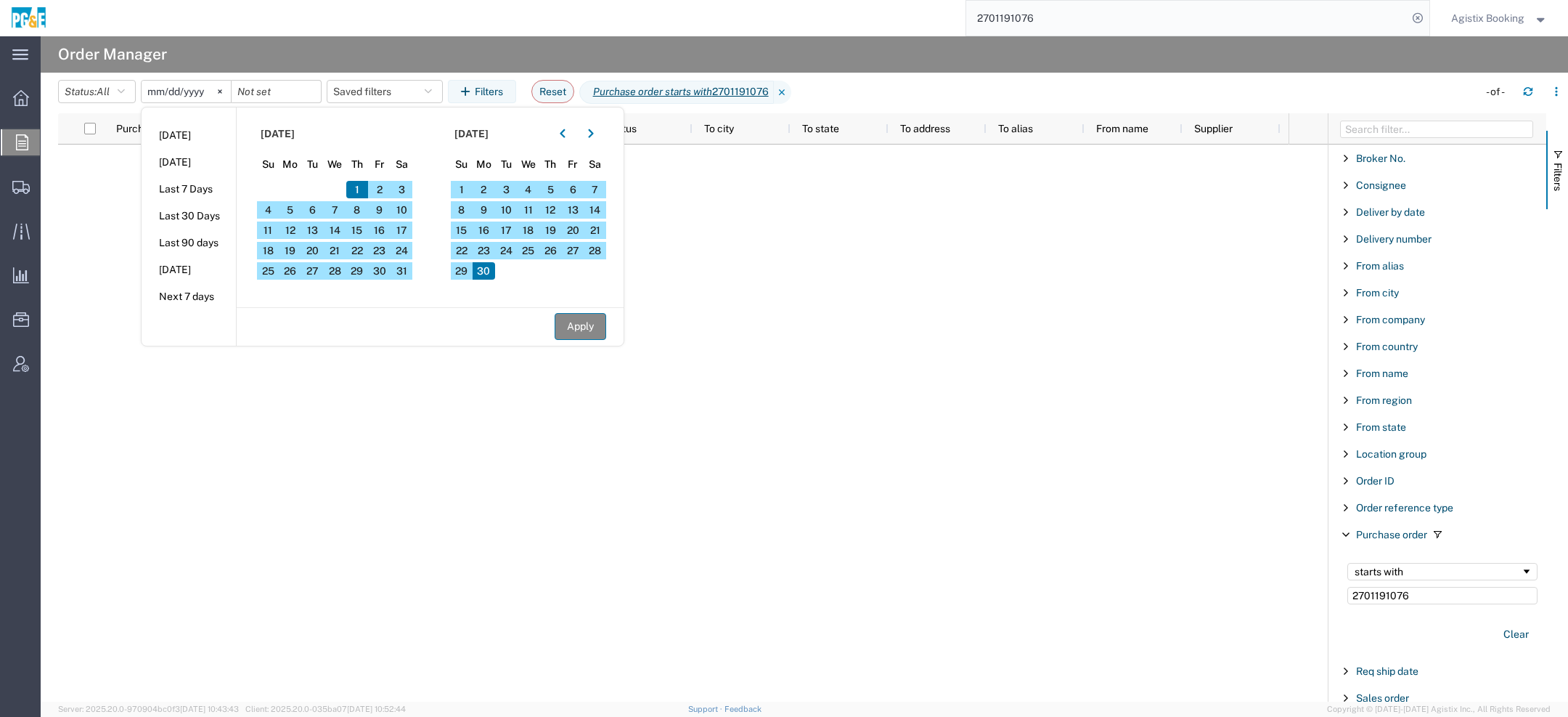
click at [594, 328] on button "Apply" at bounding box center [580, 326] width 51 height 27
type input "[DATE]"
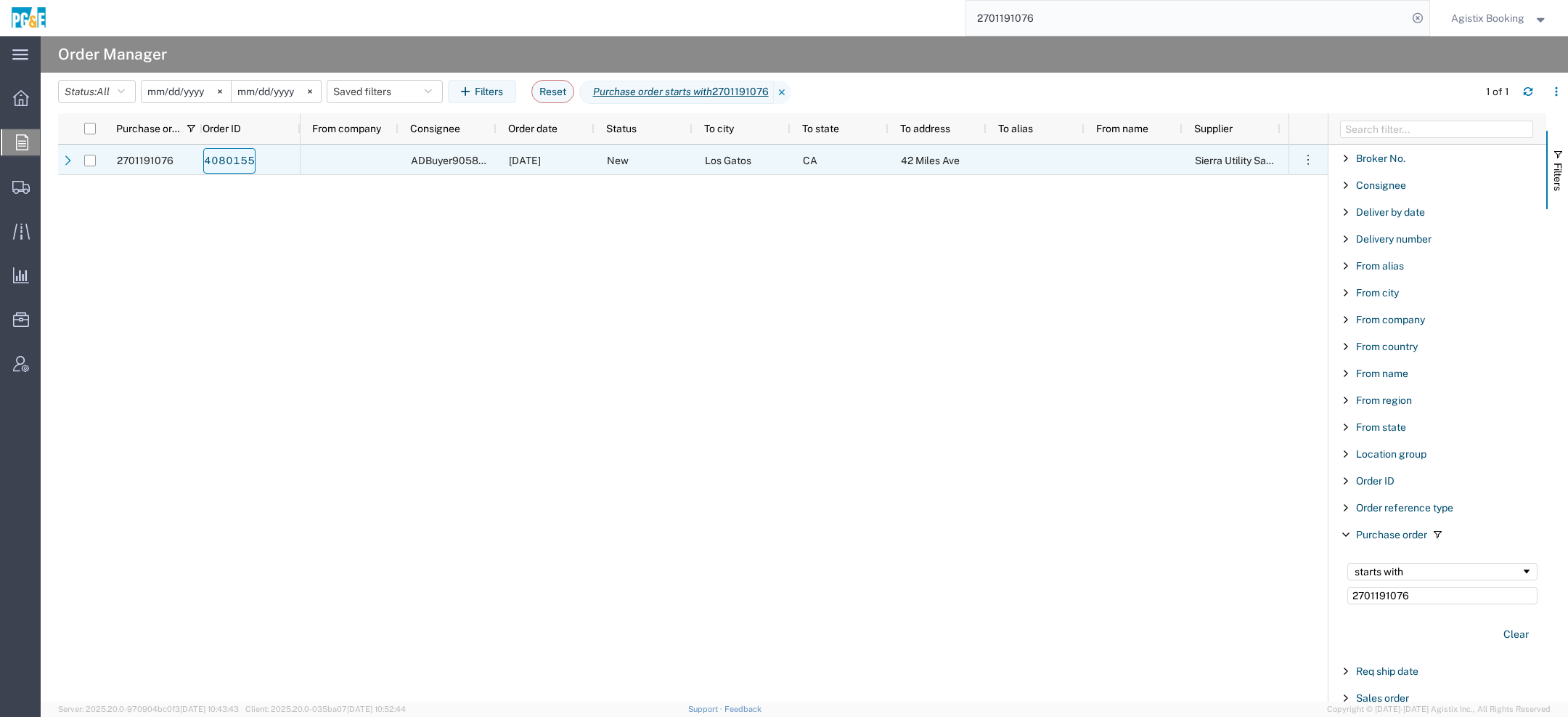
click at [243, 164] on link "4080155" at bounding box center [229, 161] width 52 height 26
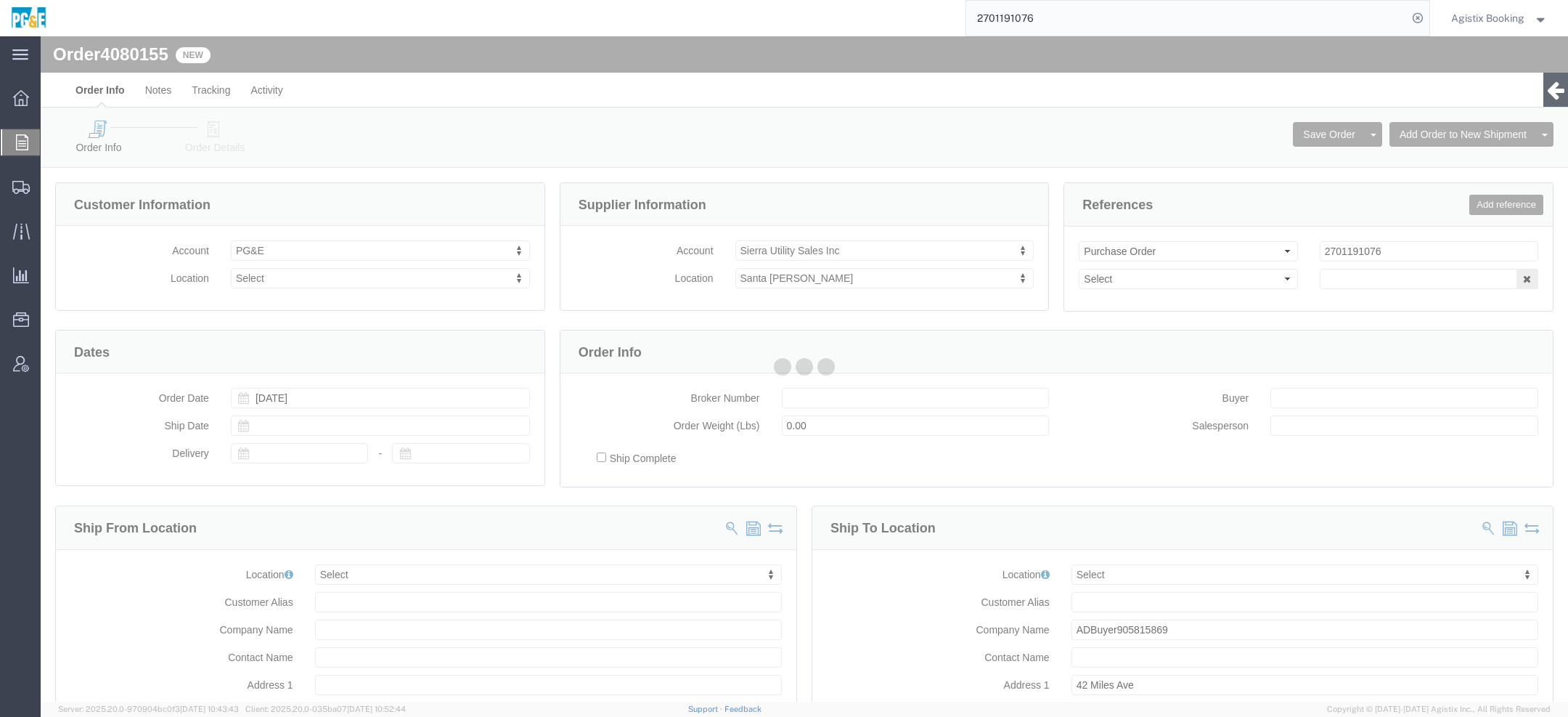
select select
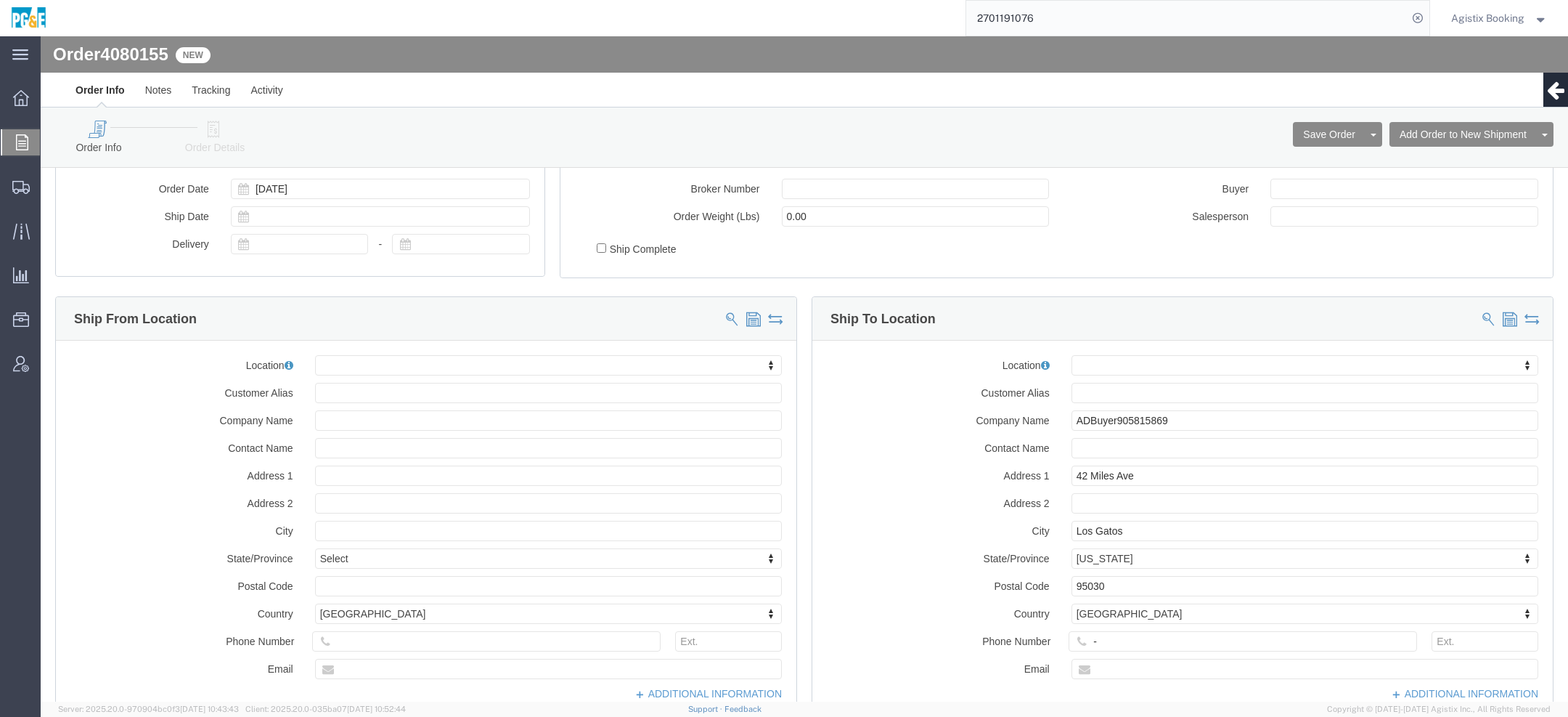
scroll to position [325, 0]
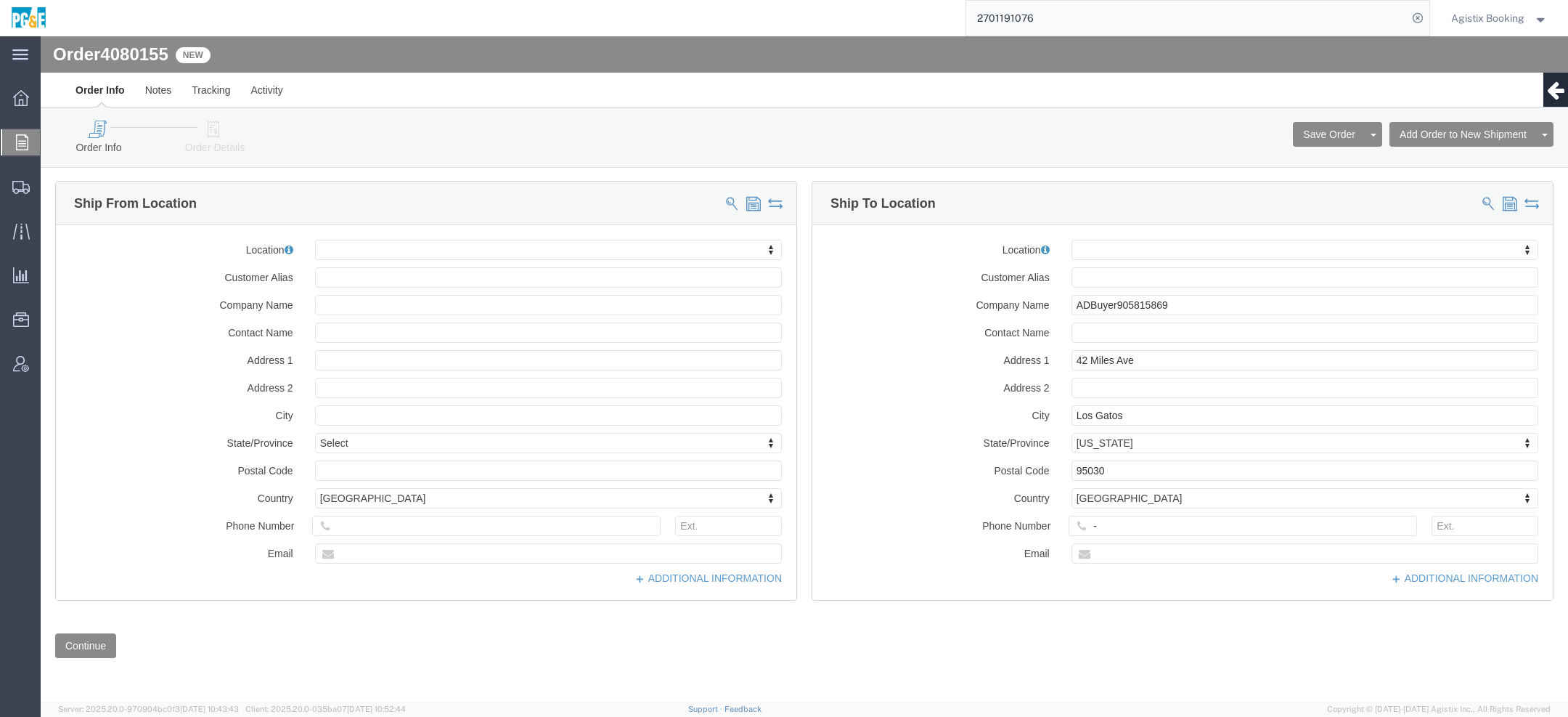
click at [1507, 10] on span "Agistix Booking" at bounding box center [1487, 17] width 73 height 16
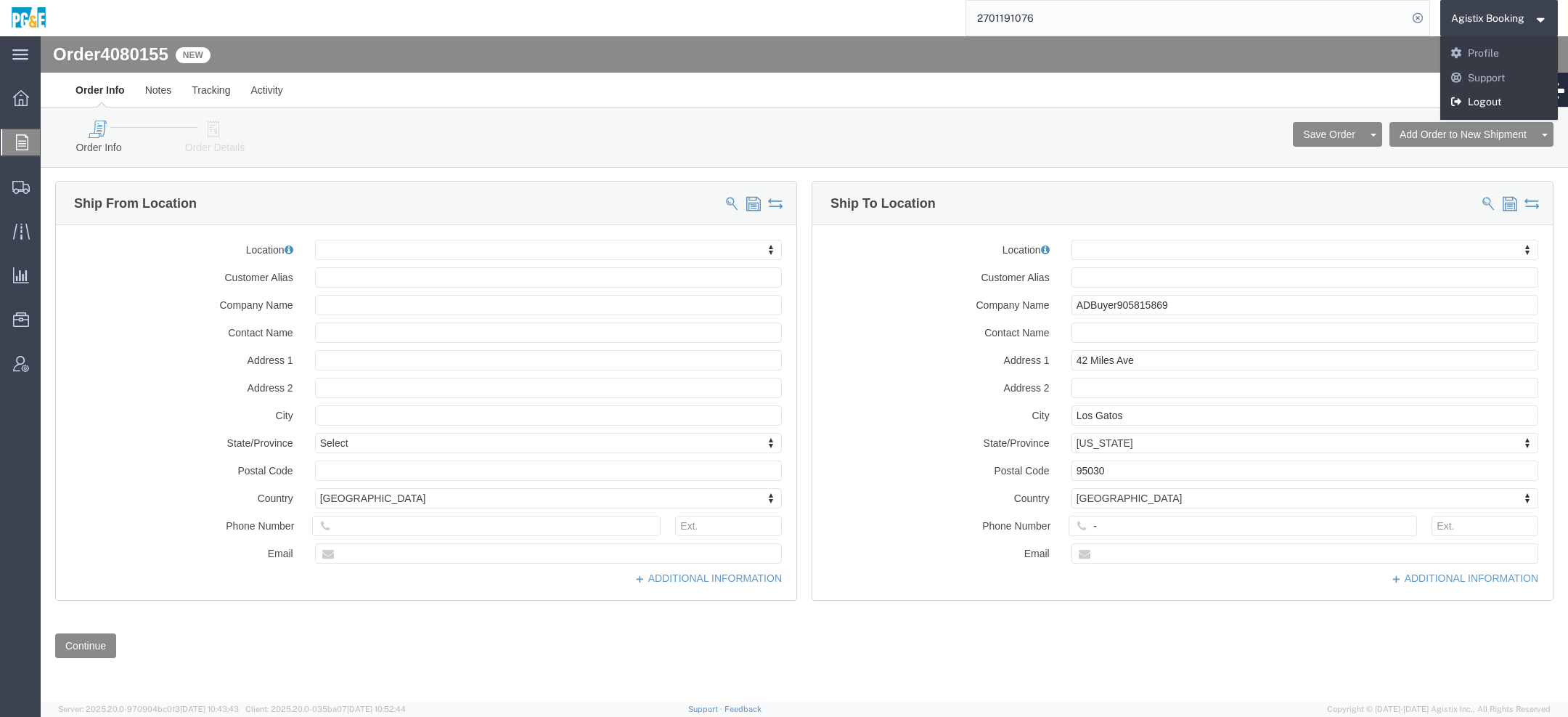
click at [1483, 106] on link "Logout" at bounding box center [1499, 102] width 118 height 25
